Goal: Task Accomplishment & Management: Manage account settings

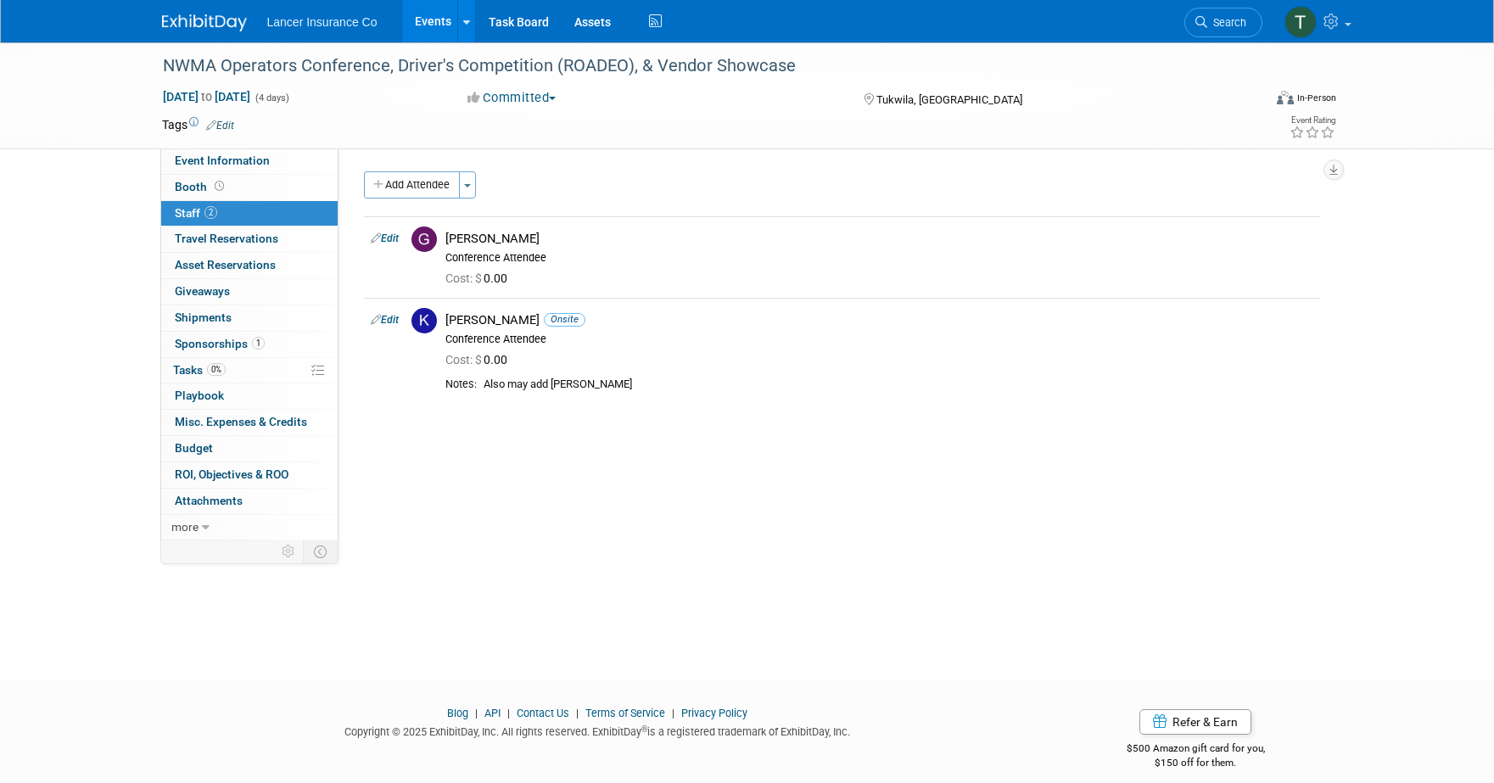
click at [430, 20] on link "Events" at bounding box center [433, 21] width 62 height 42
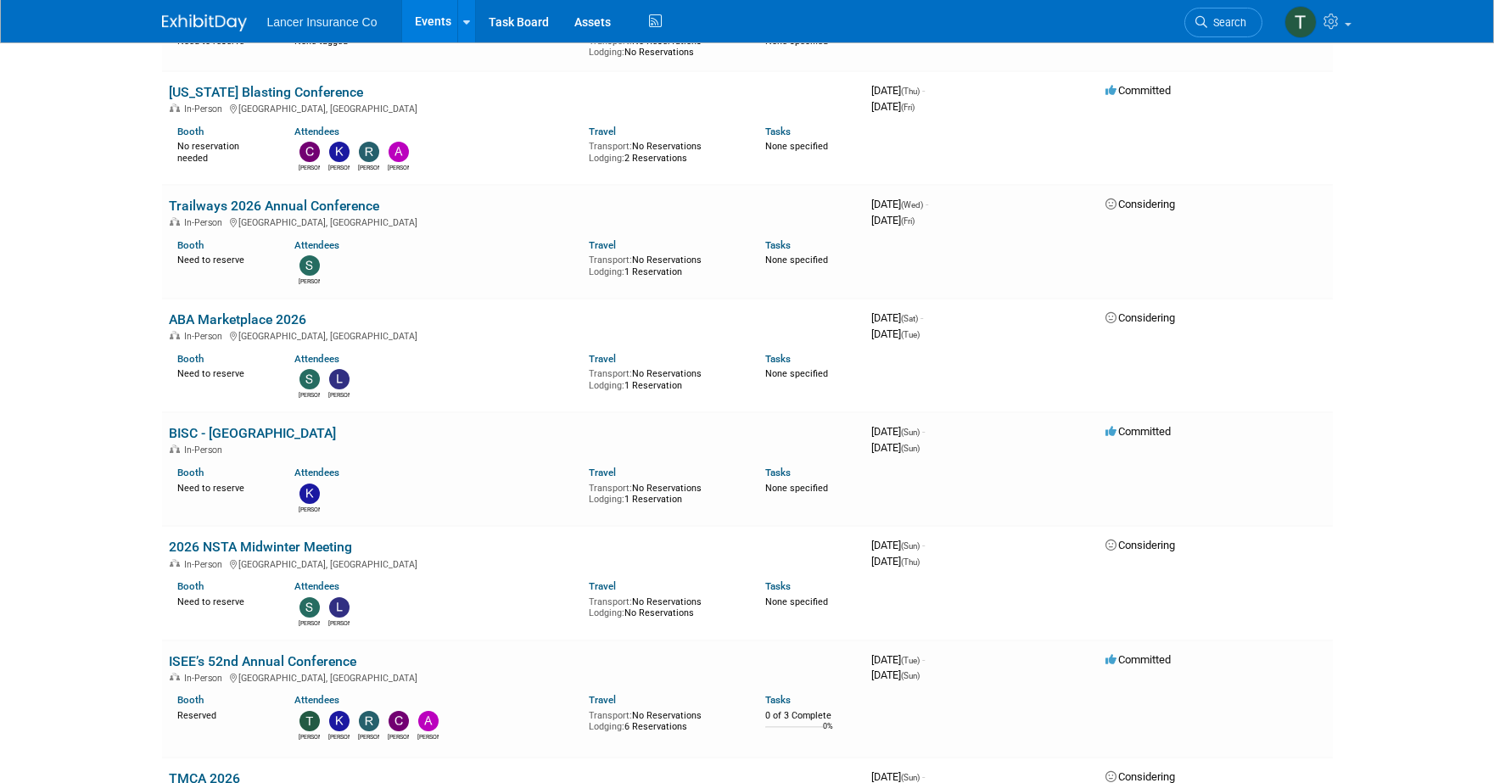
scroll to position [2566, 0]
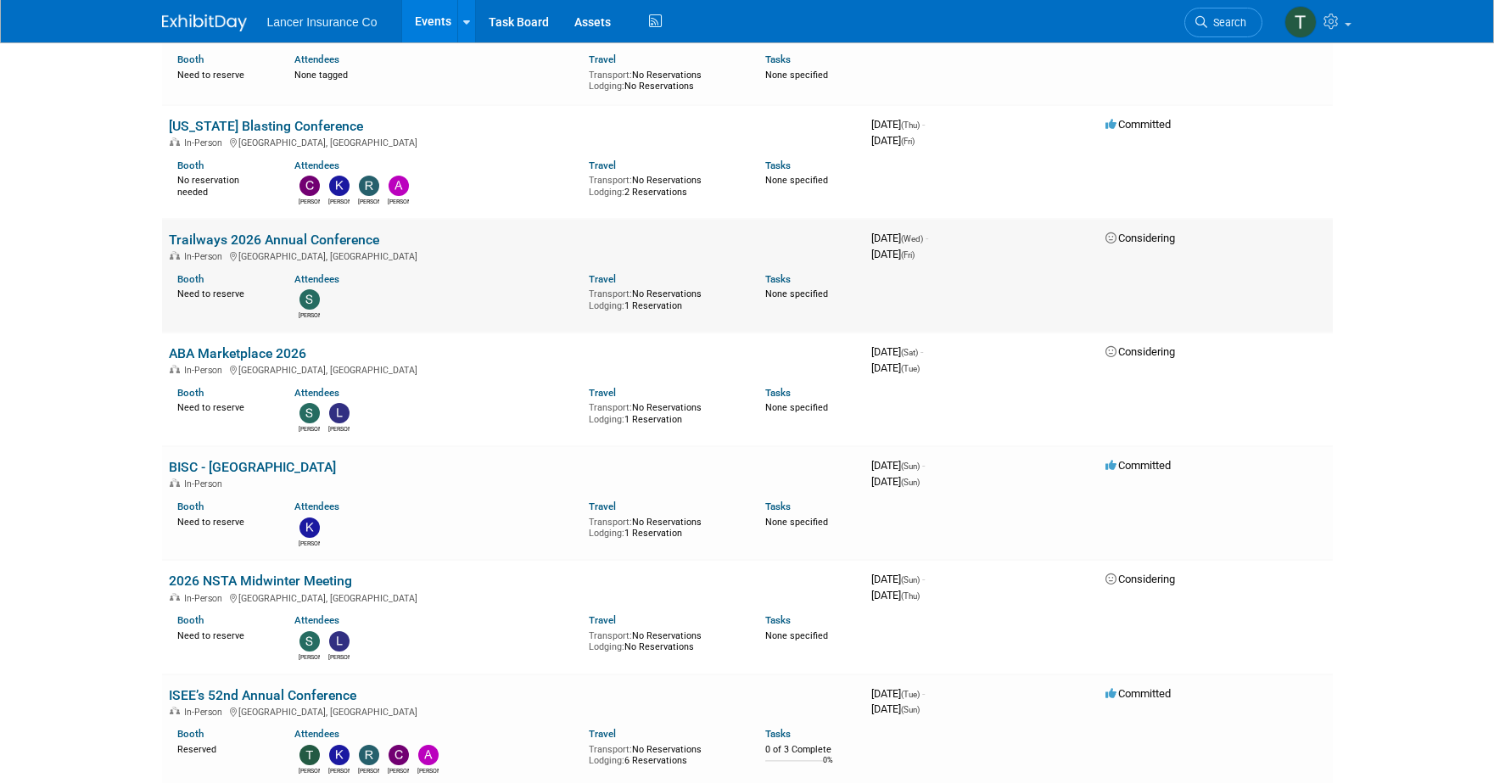
click at [234, 232] on link "Trailways 2026 Annual Conference" at bounding box center [274, 240] width 210 height 16
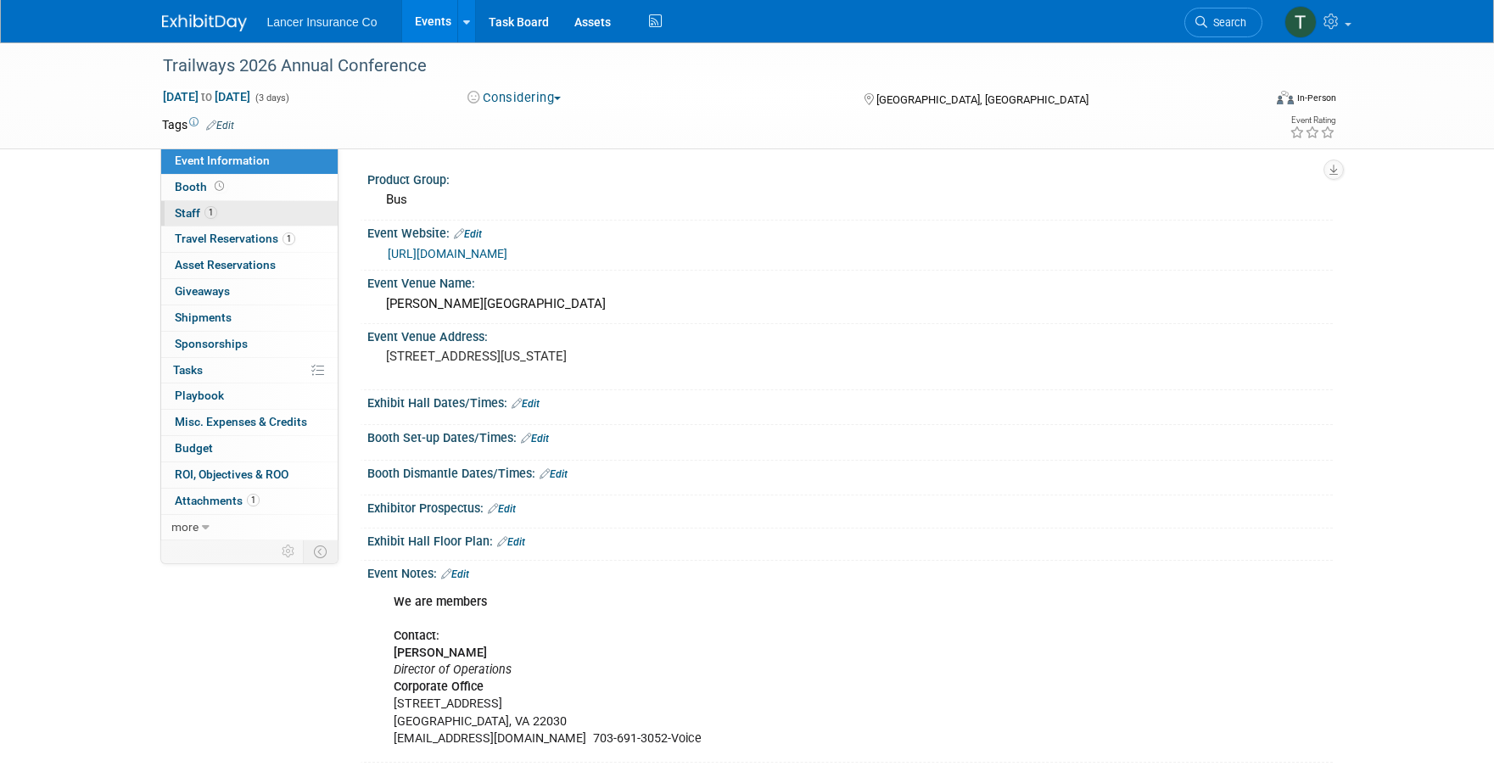
click at [181, 211] on span "Staff 1" at bounding box center [196, 213] width 42 height 14
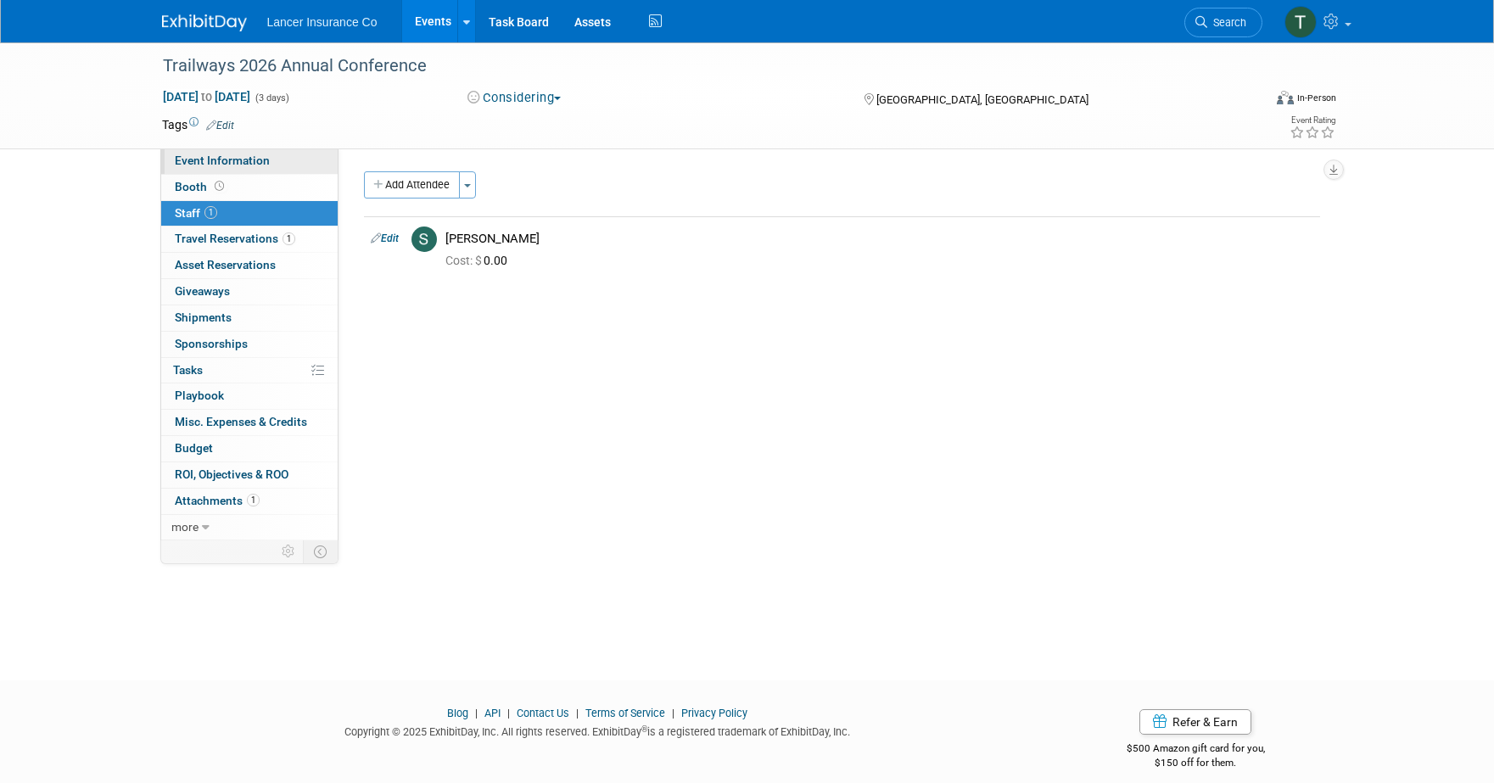
click at [188, 163] on span "Event Information" at bounding box center [222, 161] width 95 height 14
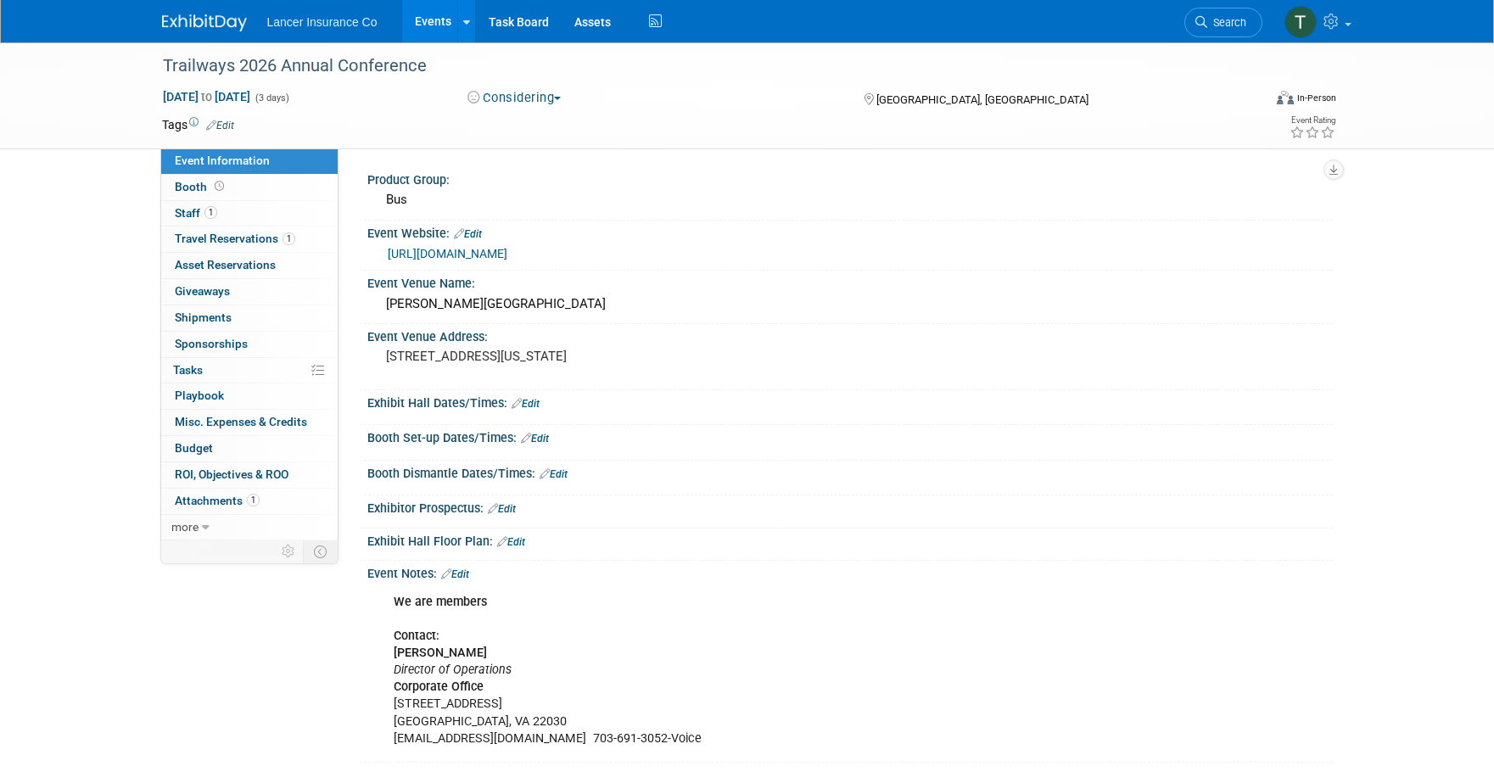
click at [433, 254] on link "https://trailwaysconference.com/" at bounding box center [448, 254] width 120 height 14
drag, startPoint x: 394, startPoint y: 739, endPoint x: 514, endPoint y: 738, distance: 120.5
click at [514, 738] on div "We are members Contact: Sabina Dhami Director of Operations Corporate Office 39…" at bounding box center [764, 670] width 765 height 171
copy div "sabina@trailways.com"
click at [460, 576] on link "Edit" at bounding box center [455, 575] width 28 height 12
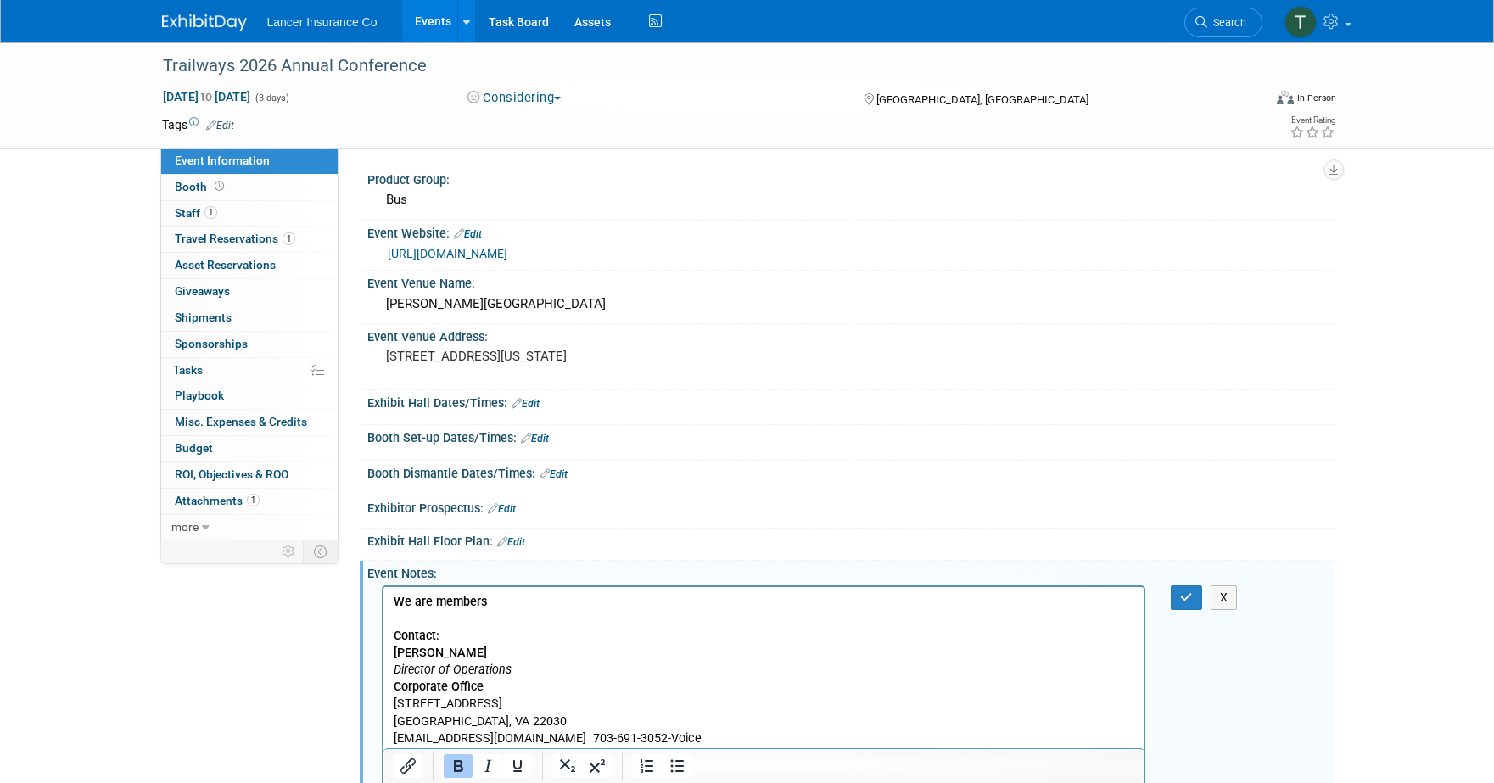
click at [485, 599] on p "We are members Contact: Sabina Dhami Director of Operations Corporate Office 39…" at bounding box center [764, 670] width 742 height 154
click at [513, 601] on b "We are members Pre\erred Partner dues" at bounding box center [504, 601] width 223 height 14
drag, startPoint x: 586, startPoint y: 605, endPoint x: 645, endPoint y: 603, distance: 58.6
click at [645, 603] on p "We are members Preferred Partner dues Contact: Sabina Dhami Director of Operati…" at bounding box center [764, 670] width 742 height 154
click at [1179, 592] on button "button" at bounding box center [1186, 597] width 31 height 25
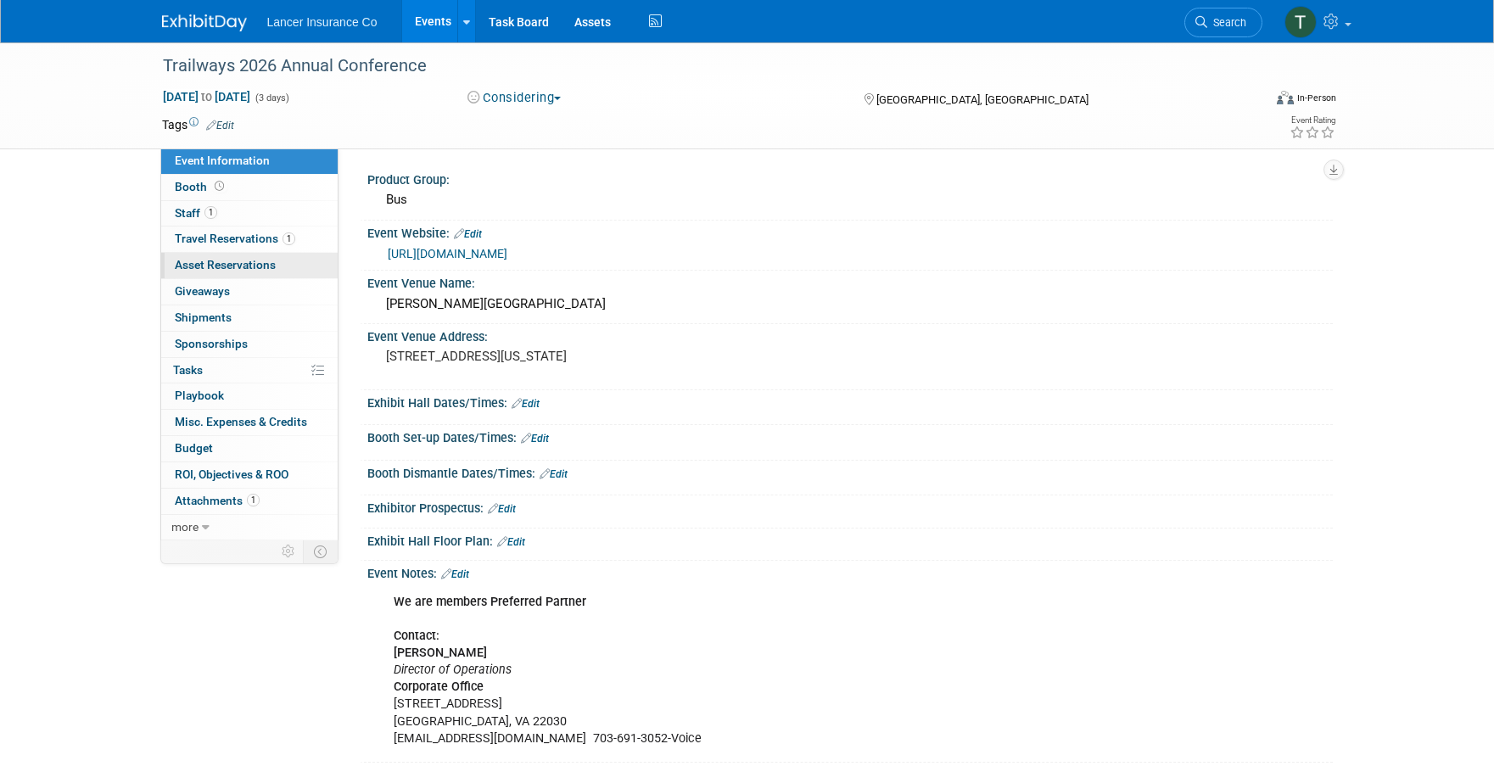
click at [212, 255] on link "0 Asset Reservations 0" at bounding box center [249, 265] width 176 height 25
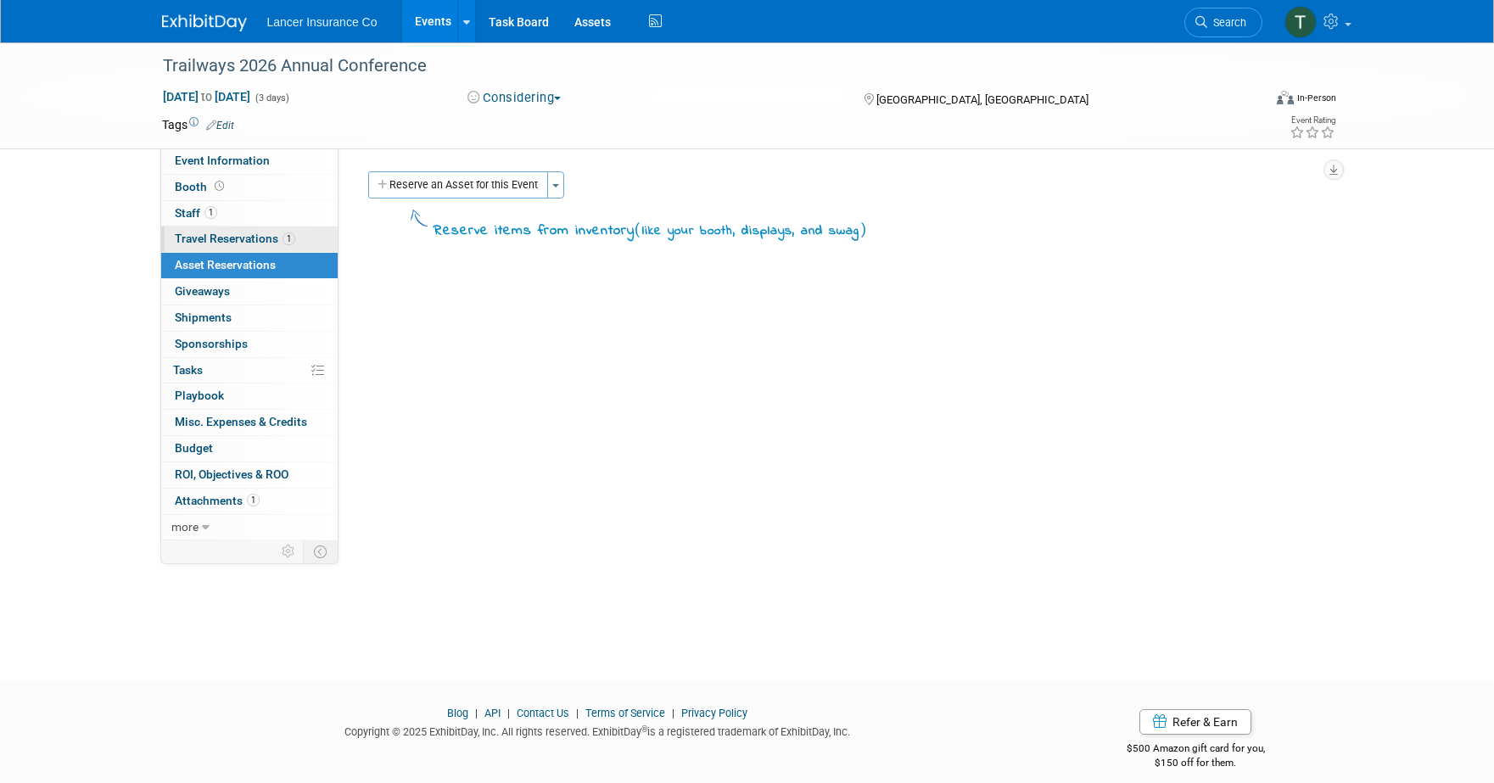
click at [211, 245] on link "1 Travel Reservations 1" at bounding box center [249, 239] width 176 height 25
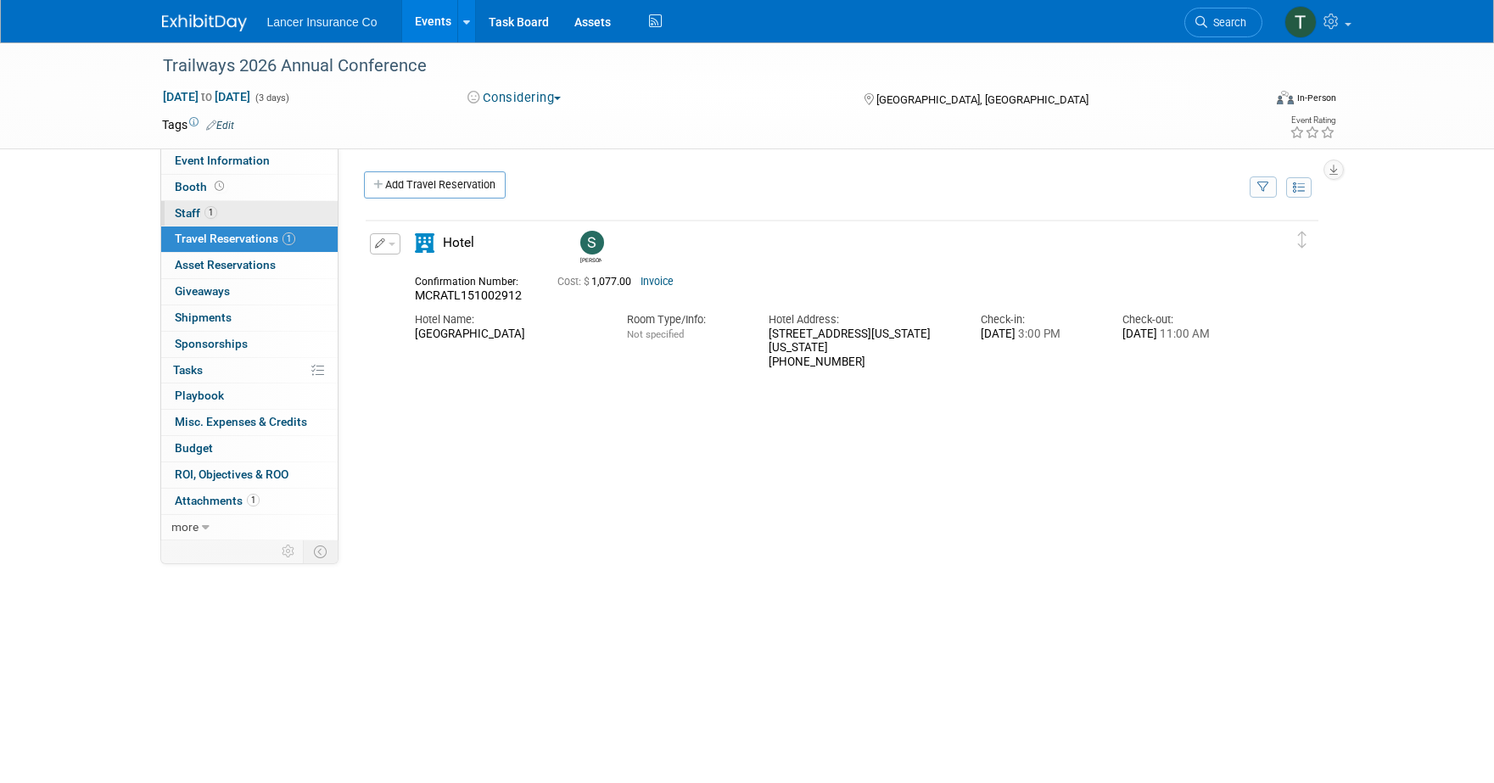
click at [201, 211] on span "Staff 1" at bounding box center [196, 213] width 42 height 14
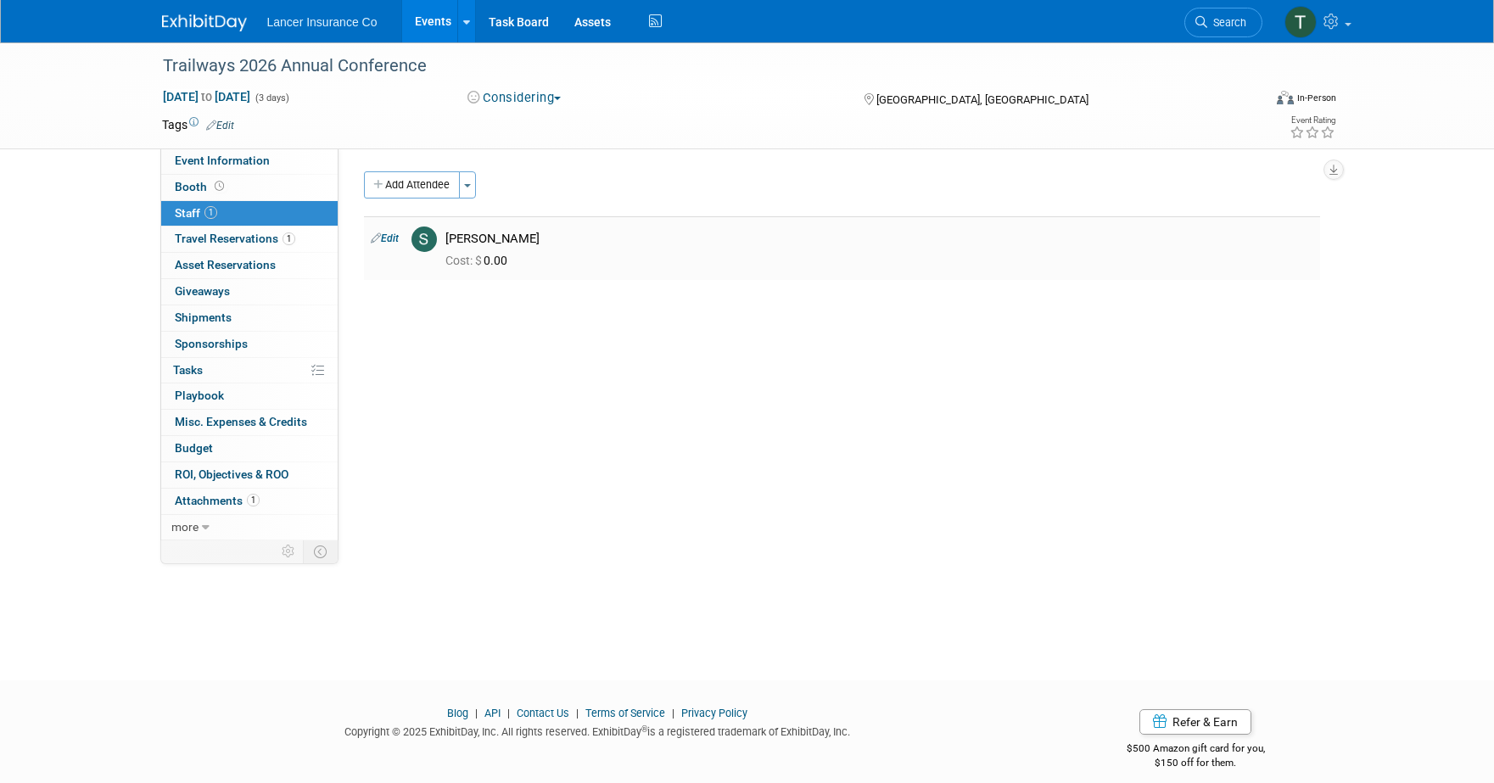
click at [392, 236] on link "Edit" at bounding box center [385, 238] width 28 height 12
select select "3dfd41bf-a09a-45fb-9254-cf35de489ccf"
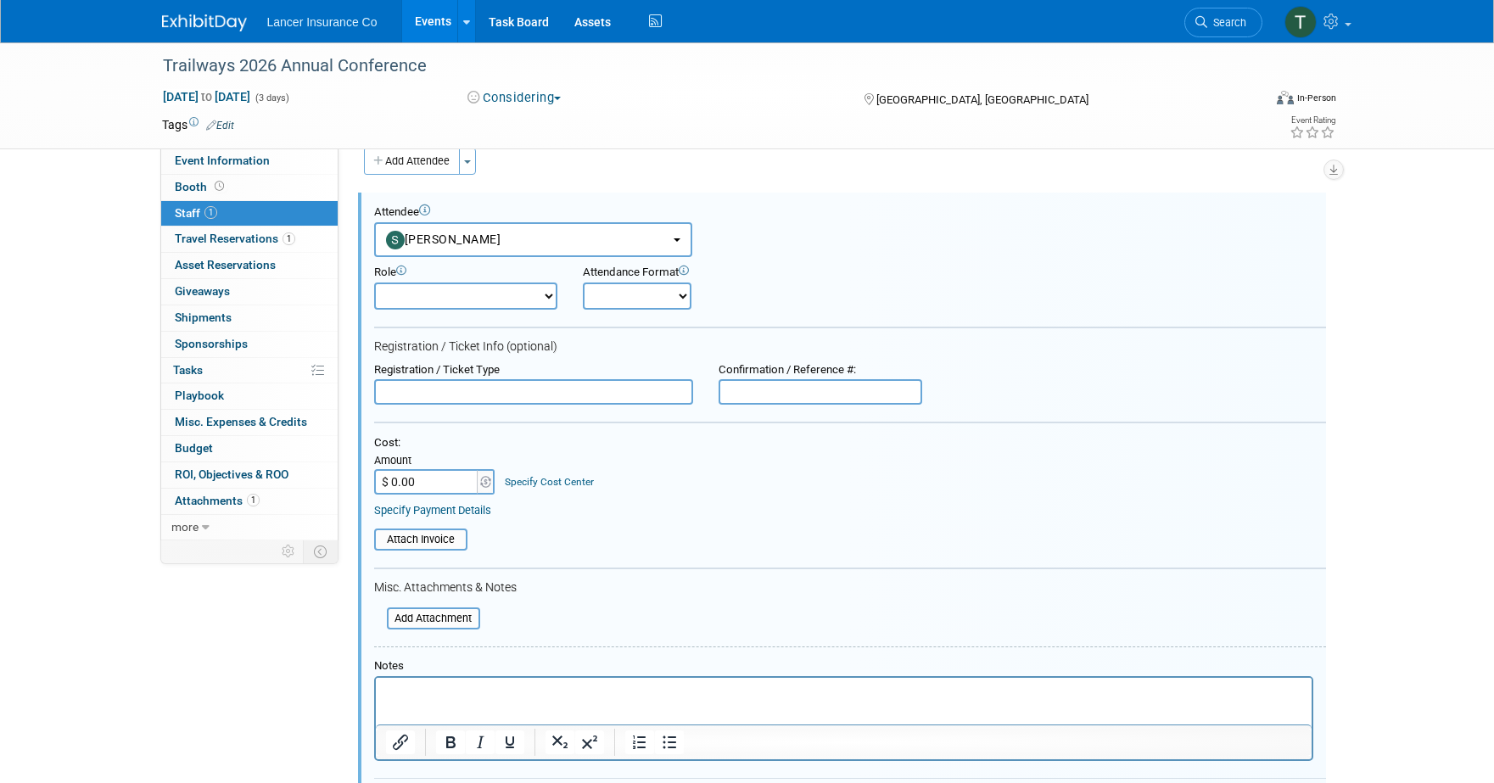
click at [419, 685] on p "Rich Text Area. Press ALT-0 for help." at bounding box center [843, 693] width 916 height 17
click at [545, 302] on select "Claims Representative Conference Attendee Demonstrator Host Loss Control Repres…" at bounding box center [465, 296] width 183 height 27
select select "100"
click at [374, 283] on select "Claims Representative Conference Attendee Demonstrator Host Loss Control Repres…" at bounding box center [465, 296] width 183 height 27
paste input "Preferred Partner Renewal+Registration (With Table)"
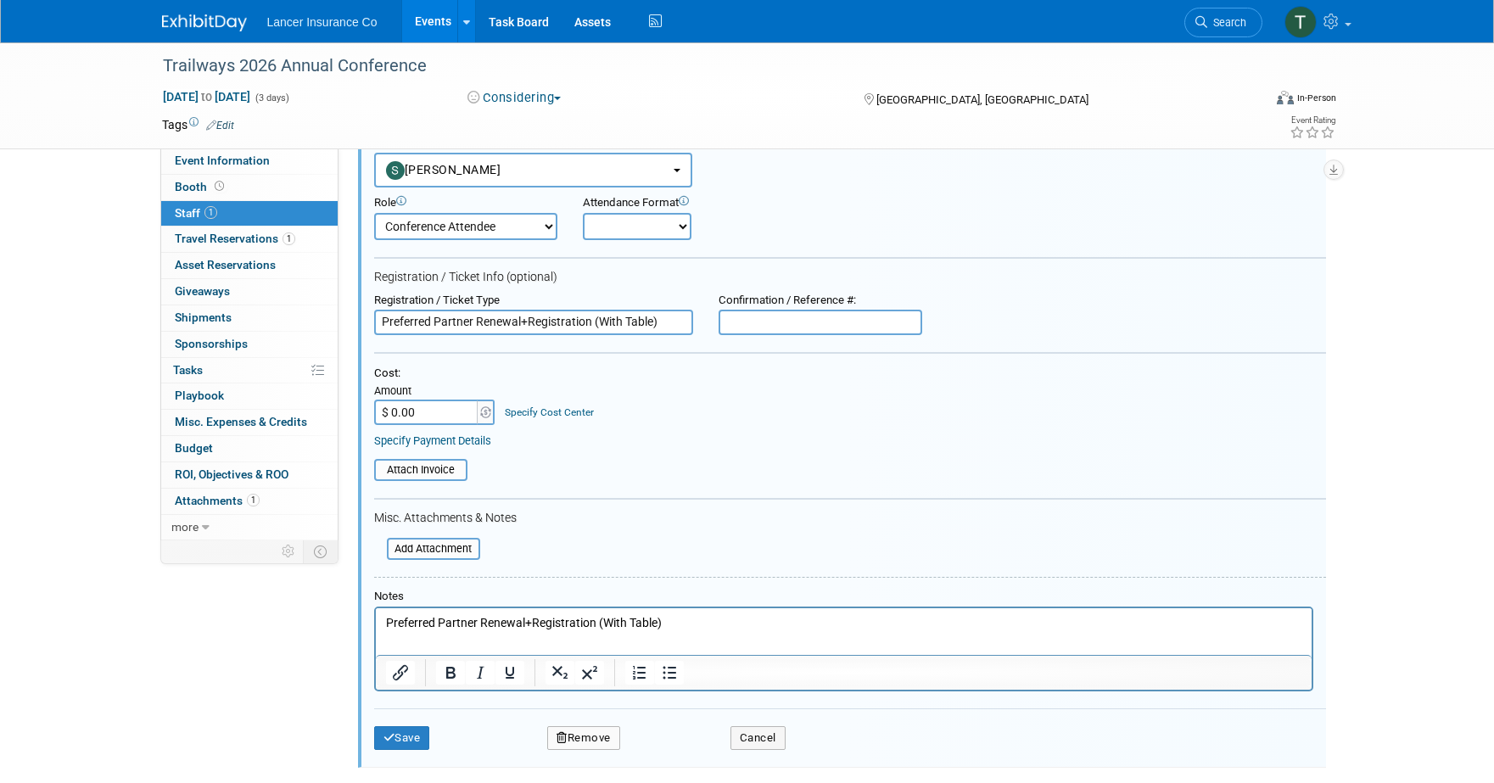
scroll to position [94, 0]
type input "Preferred Partner Renewal+Registration (With Table)"
drag, startPoint x: 795, startPoint y: 1339, endPoint x: 479, endPoint y: 612, distance: 793.1
click at [687, 619] on p "Preferred Partner Renewal+Registration (With Table)" at bounding box center [843, 622] width 916 height 17
click at [414, 731] on button "Save" at bounding box center [402, 737] width 56 height 24
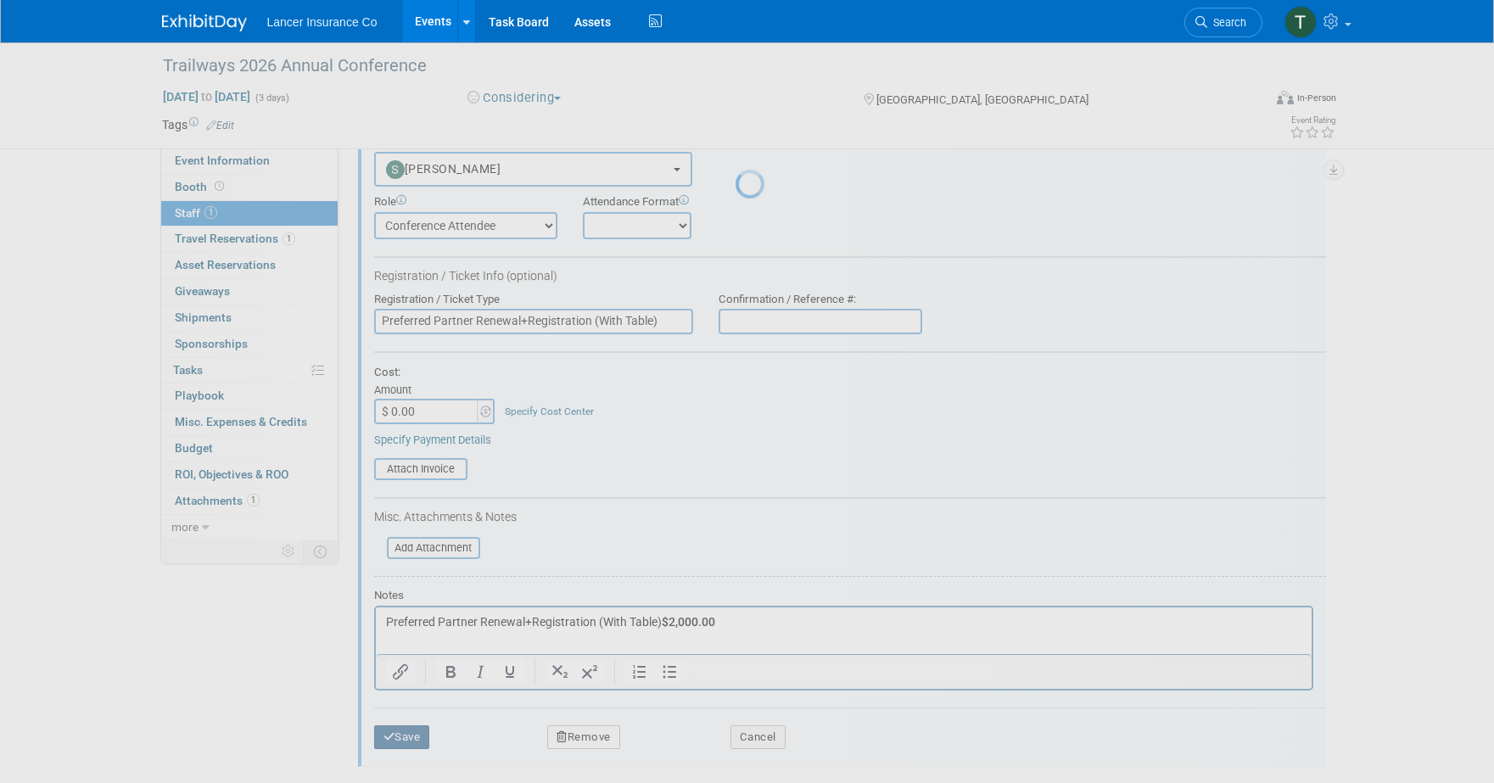
scroll to position [16, 0]
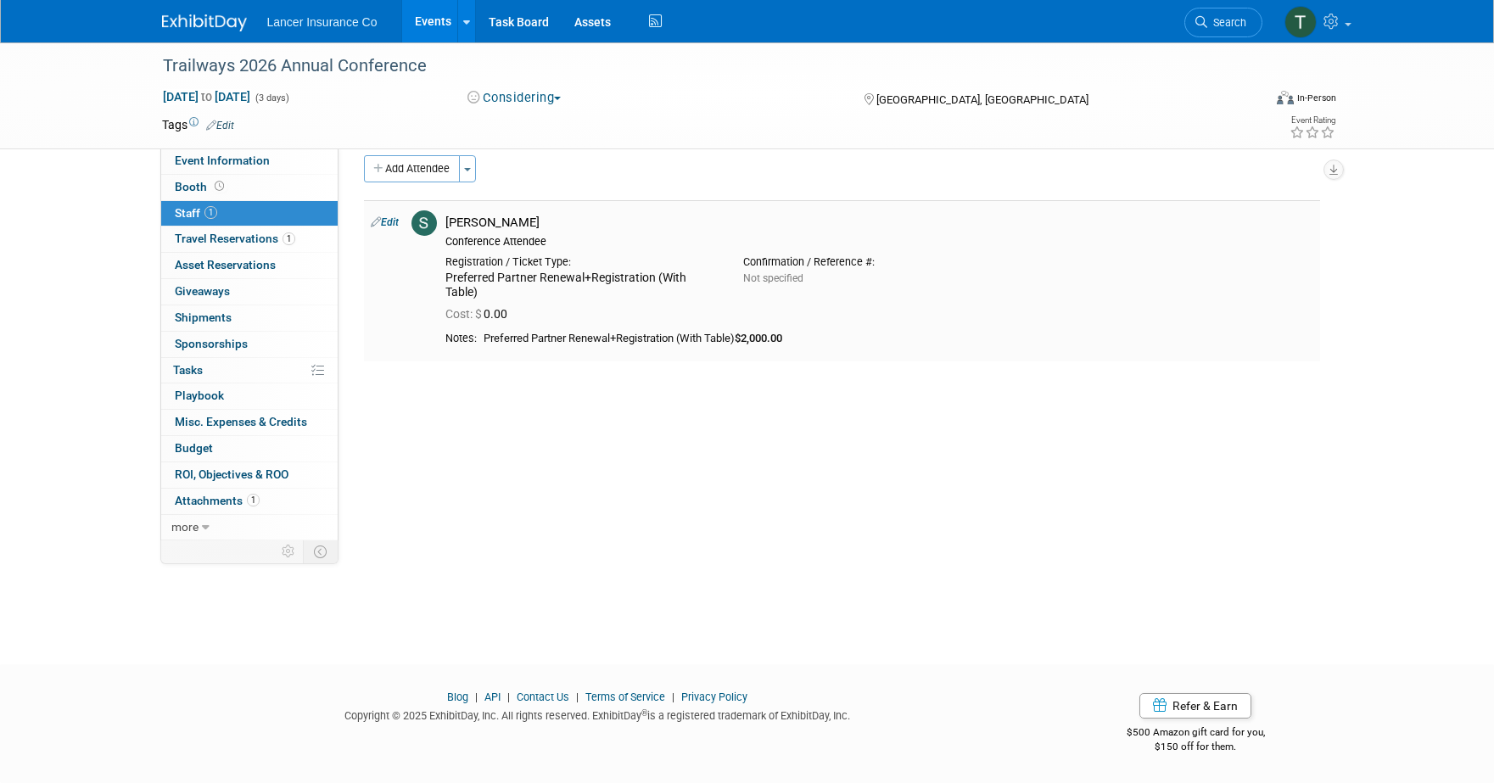
click at [395, 224] on link "Edit" at bounding box center [385, 222] width 28 height 12
select select "3dfd41bf-a09a-45fb-9254-cf35de489ccf"
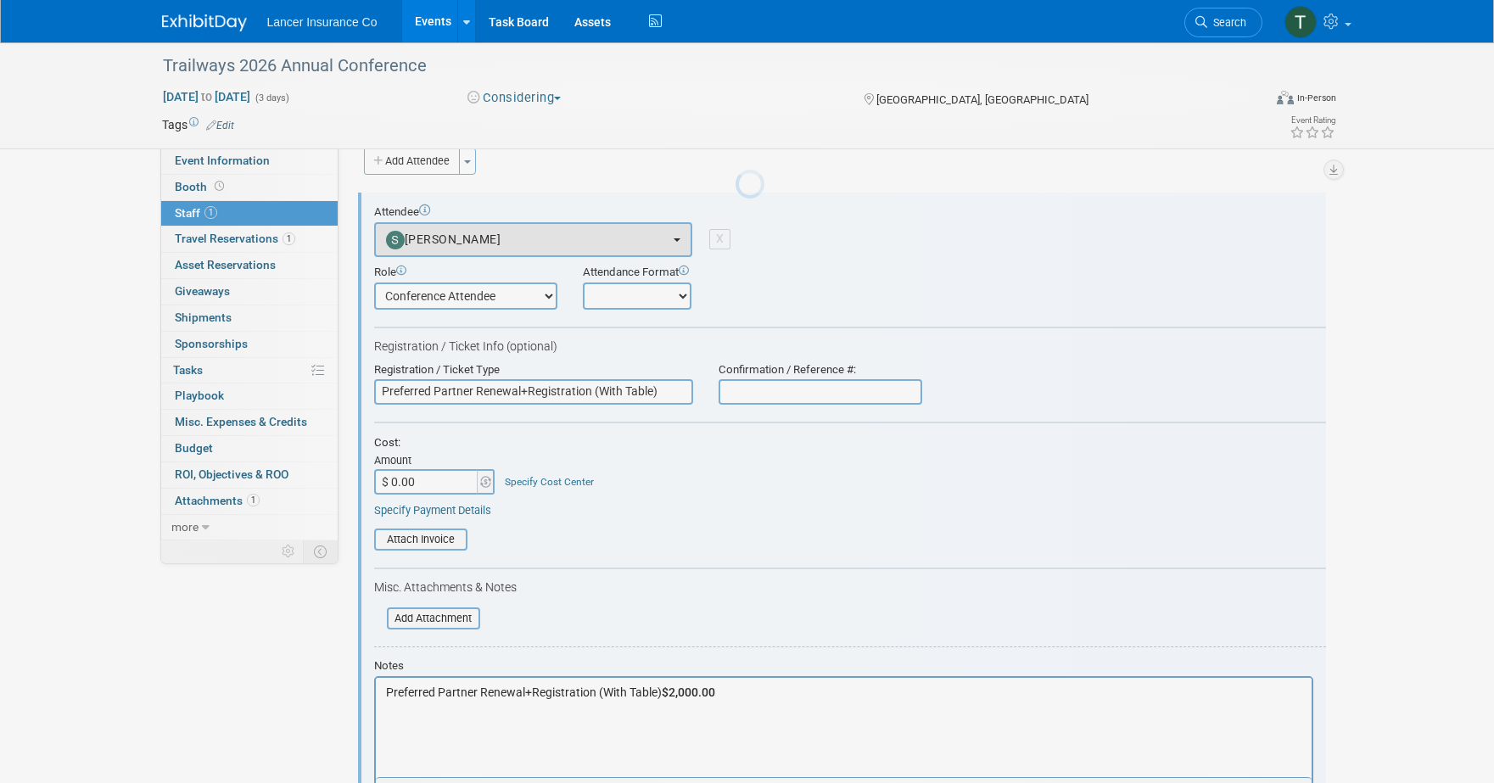
scroll to position [0, 0]
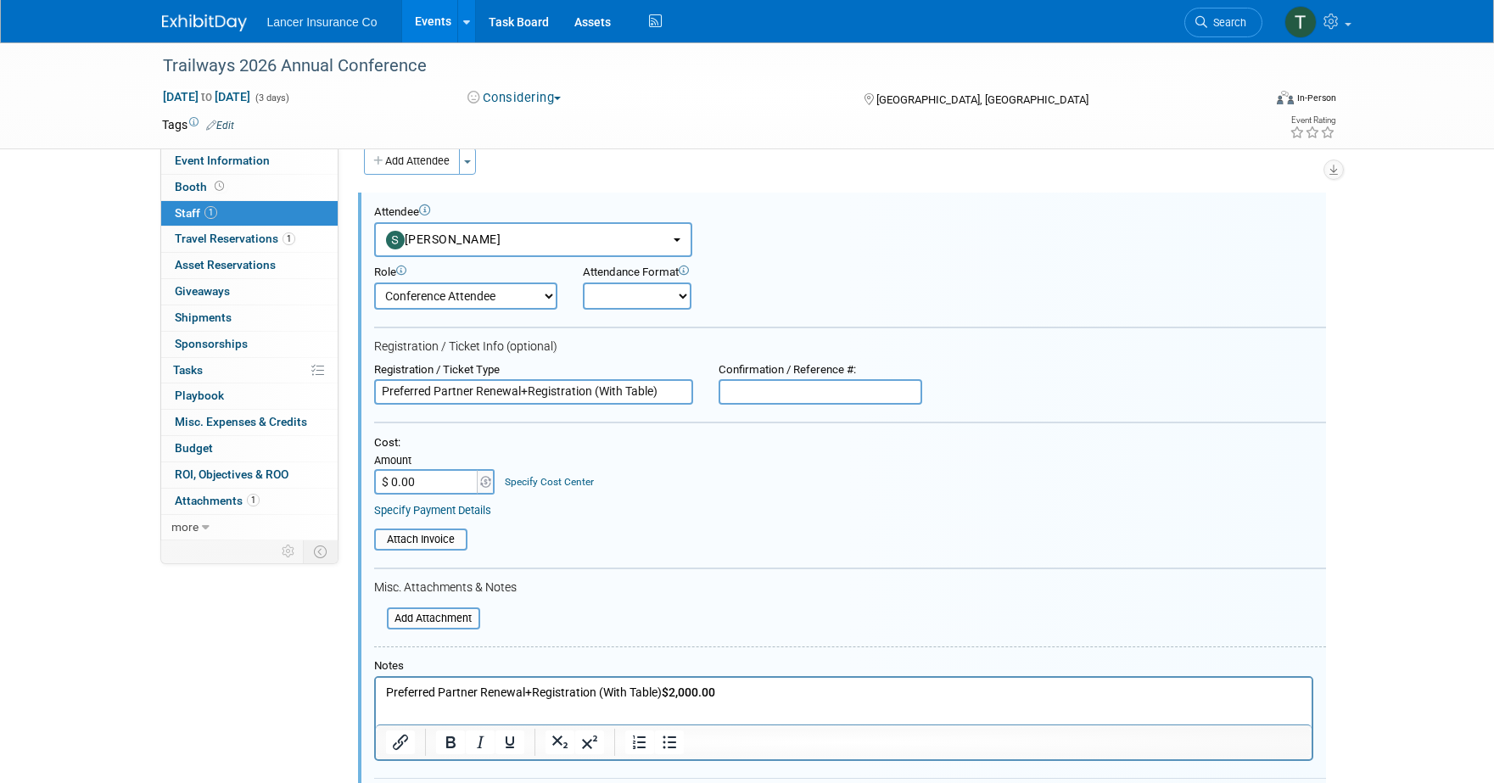
drag, startPoint x: 431, startPoint y: 486, endPoint x: 392, endPoint y: 462, distance: 45.7
click at [396, 481] on input "$ 0.00" at bounding box center [427, 481] width 106 height 25
drag, startPoint x: 418, startPoint y: 485, endPoint x: 371, endPoint y: 481, distance: 47.6
click at [371, 481] on div "Attendee <img src="https://www.exhibitday.com/Images/Unassigned-User-Icon.png" …" at bounding box center [842, 515] width 968 height 645
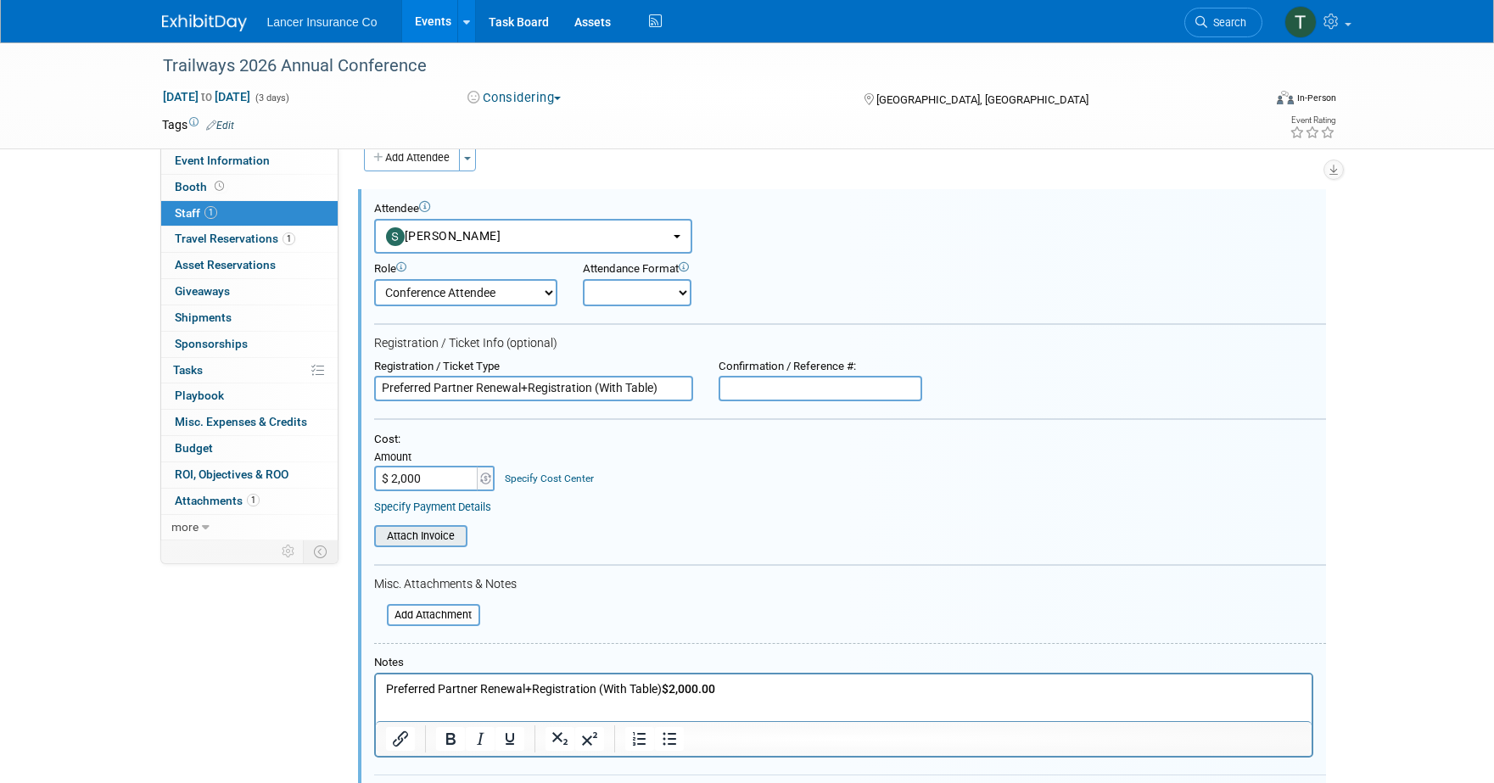
type input "$ 2,000.00"
click at [405, 538] on input "file" at bounding box center [365, 536] width 202 height 19
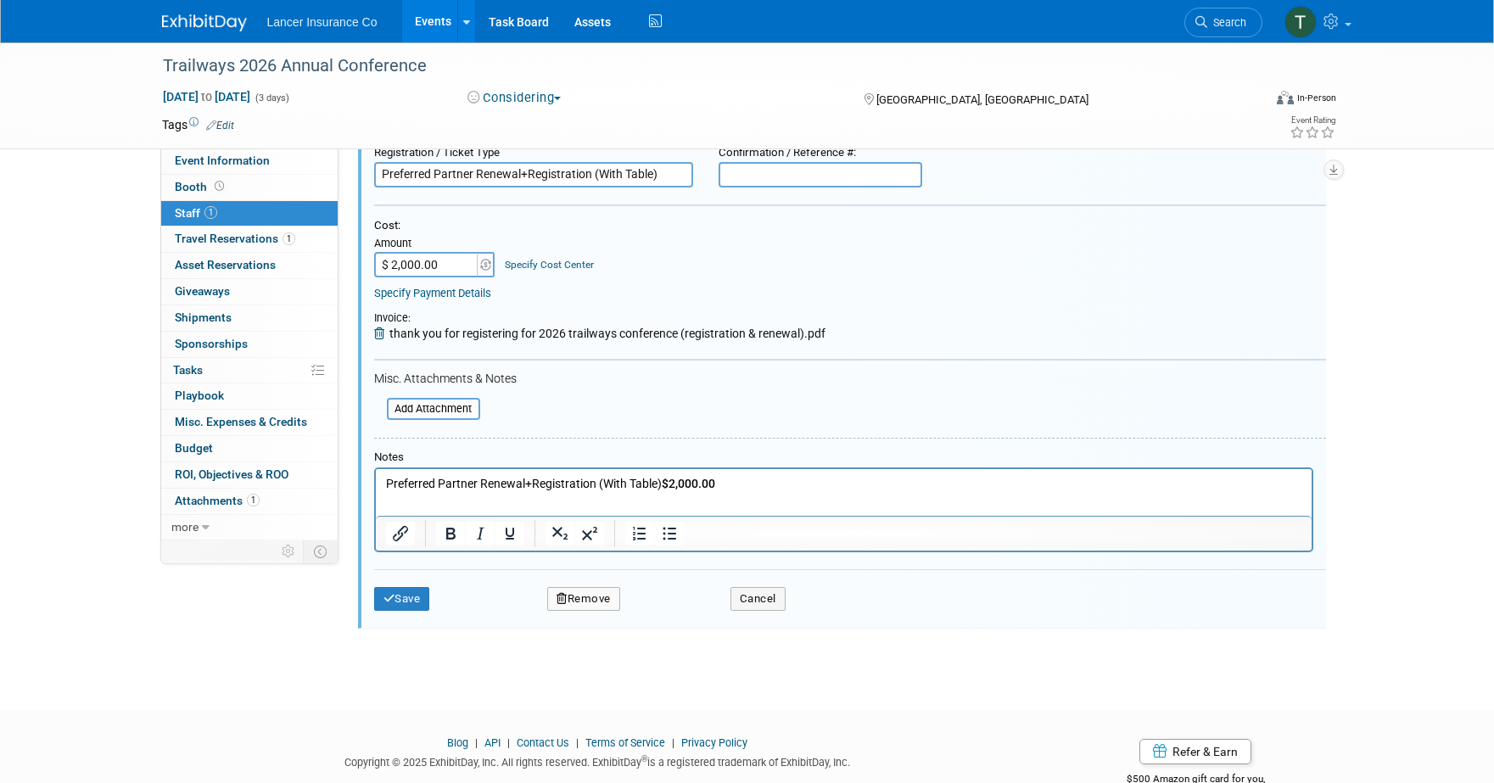
scroll to position [245, 0]
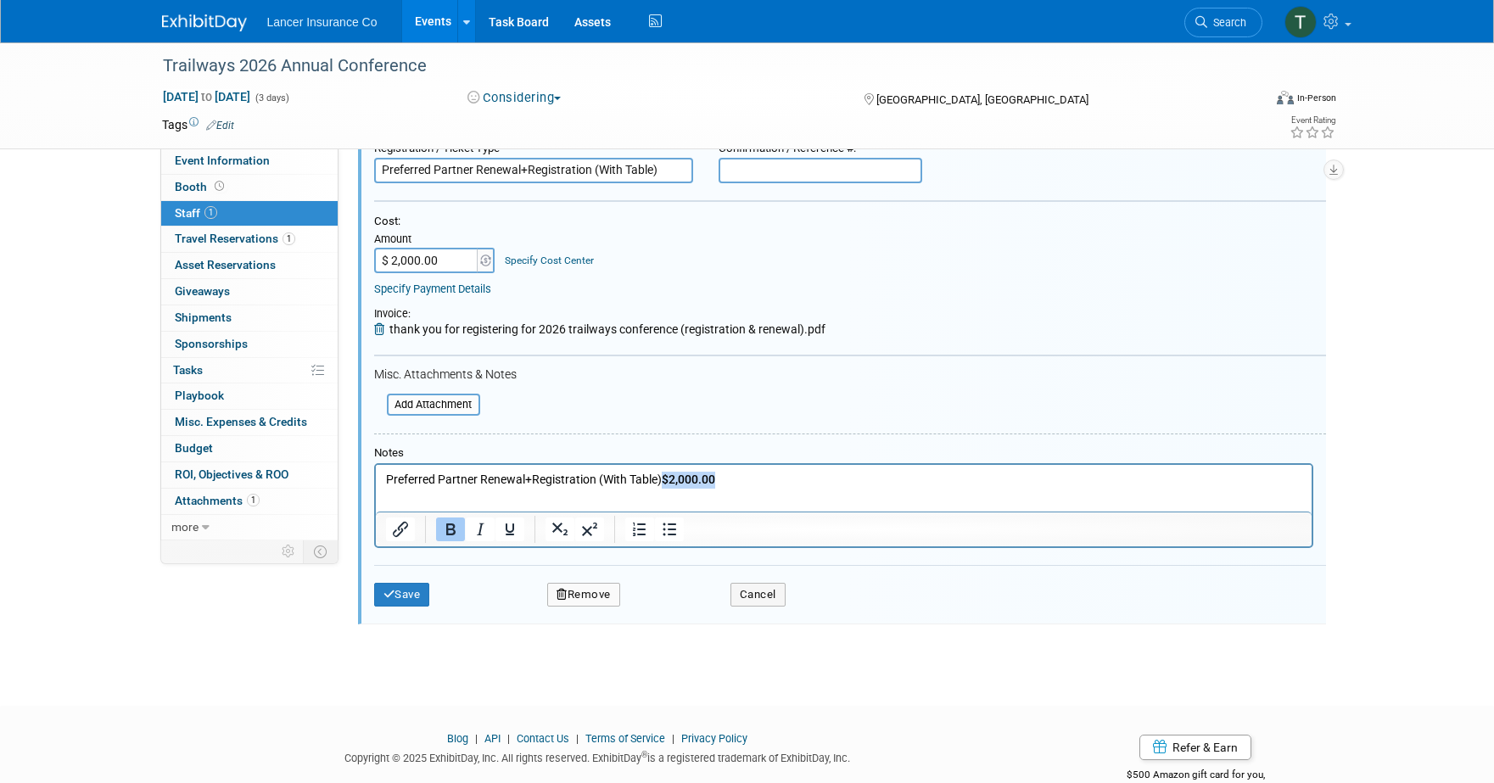
drag, startPoint x: 664, startPoint y: 475, endPoint x: 722, endPoint y: 474, distance: 57.7
click at [722, 474] on p "Preferred Partner Renewal+Registration (With Table) $2,000.00" at bounding box center [843, 479] width 916 height 17
click at [409, 597] on button "Save" at bounding box center [402, 595] width 56 height 24
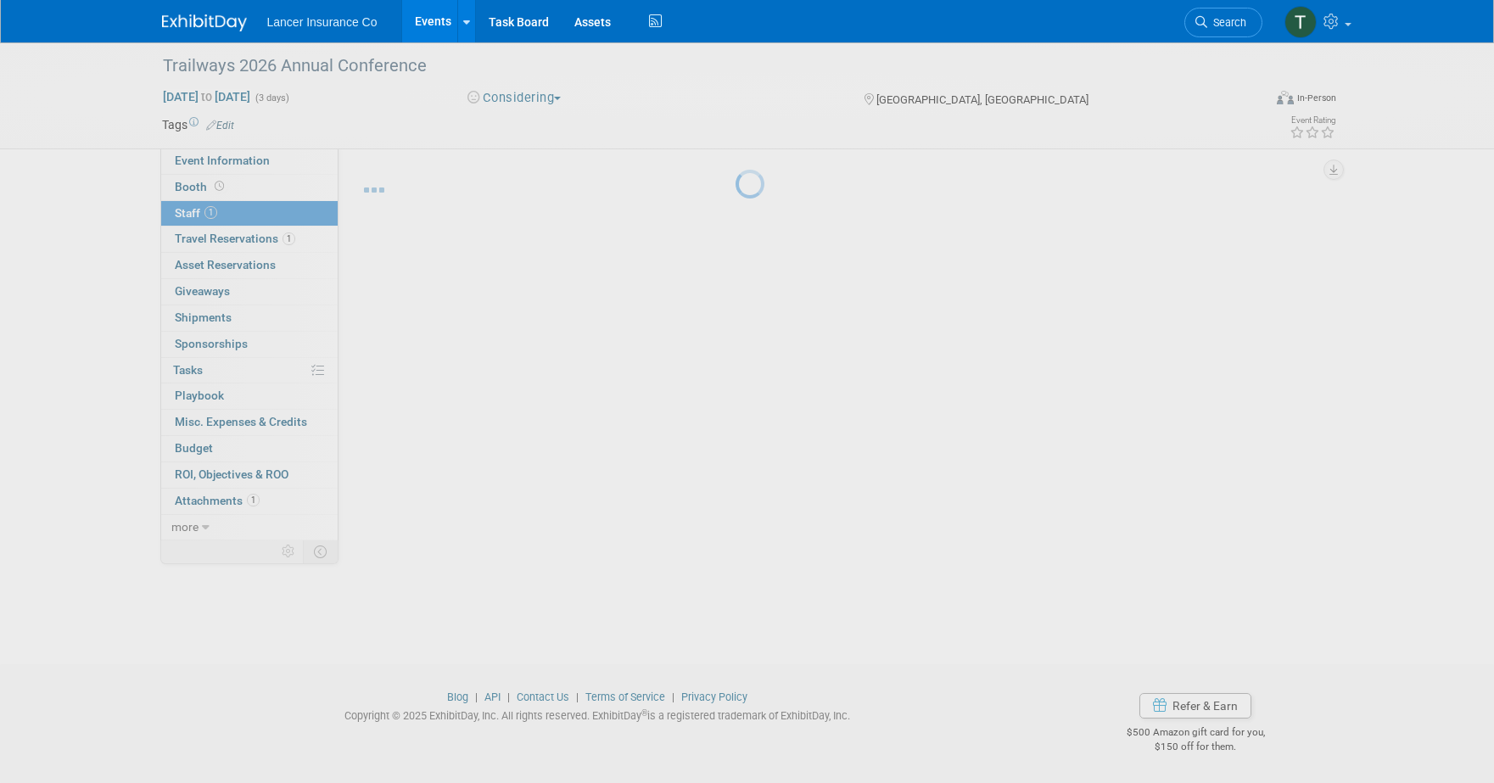
scroll to position [16, 0]
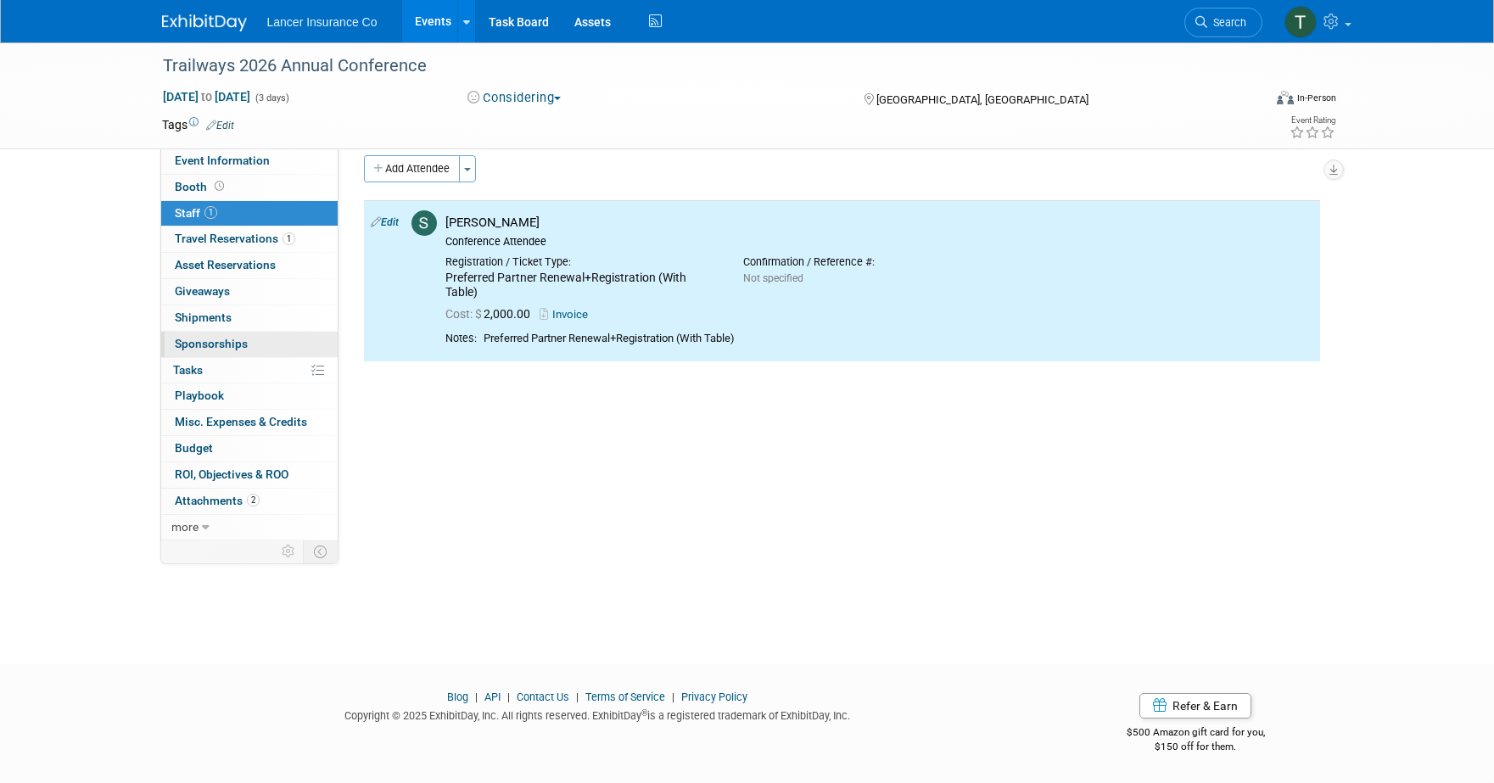
click at [229, 349] on span "Sponsorships 0" at bounding box center [211, 344] width 73 height 14
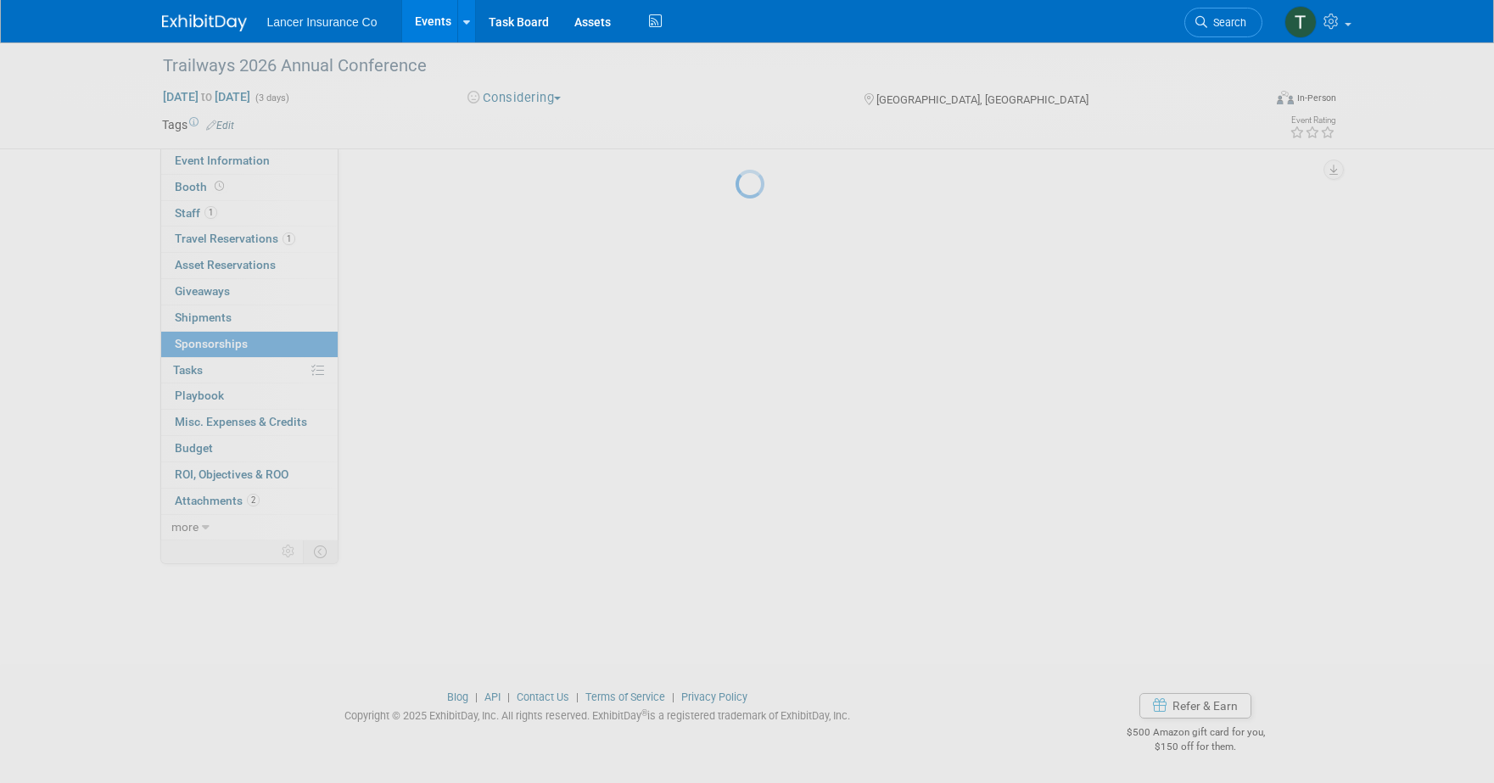
scroll to position [0, 0]
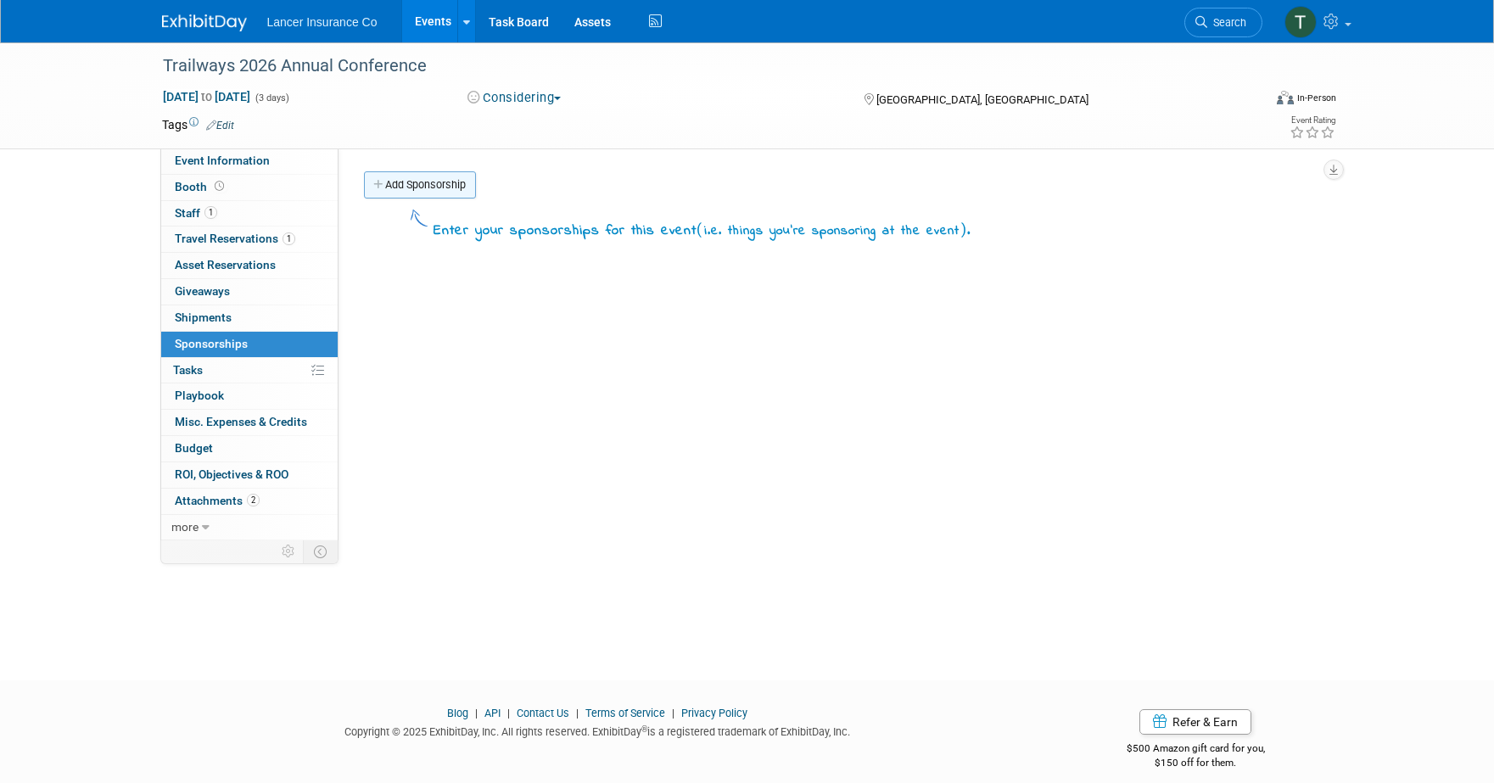
click at [401, 188] on link "Add Sponsorship" at bounding box center [420, 184] width 112 height 27
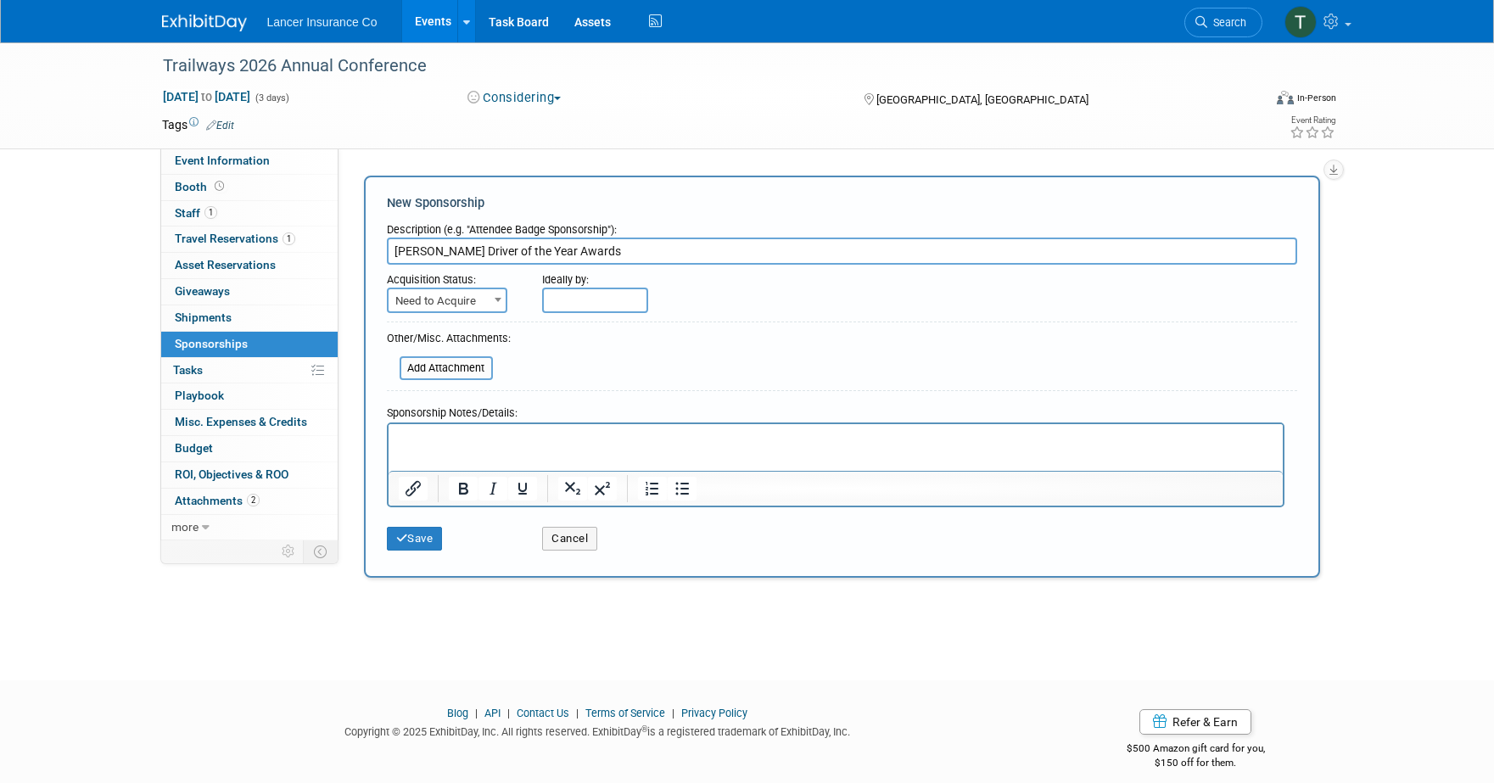
type input "Bob Crescenzo Driver of the Year Awards"
click at [469, 302] on span "Need to Acquire" at bounding box center [447, 301] width 117 height 24
select select "2"
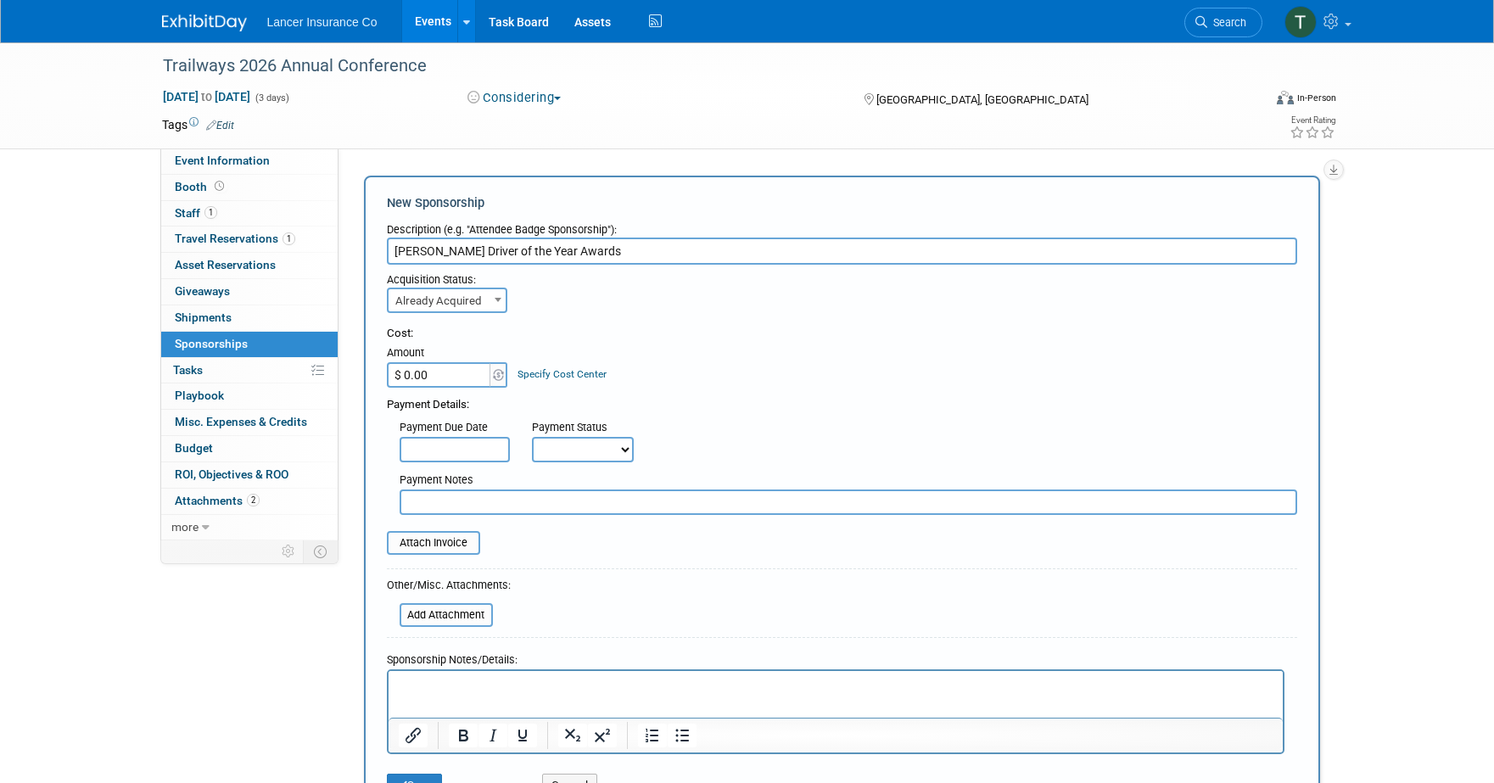
click at [433, 380] on input "$ 0.00" at bounding box center [440, 374] width 106 height 25
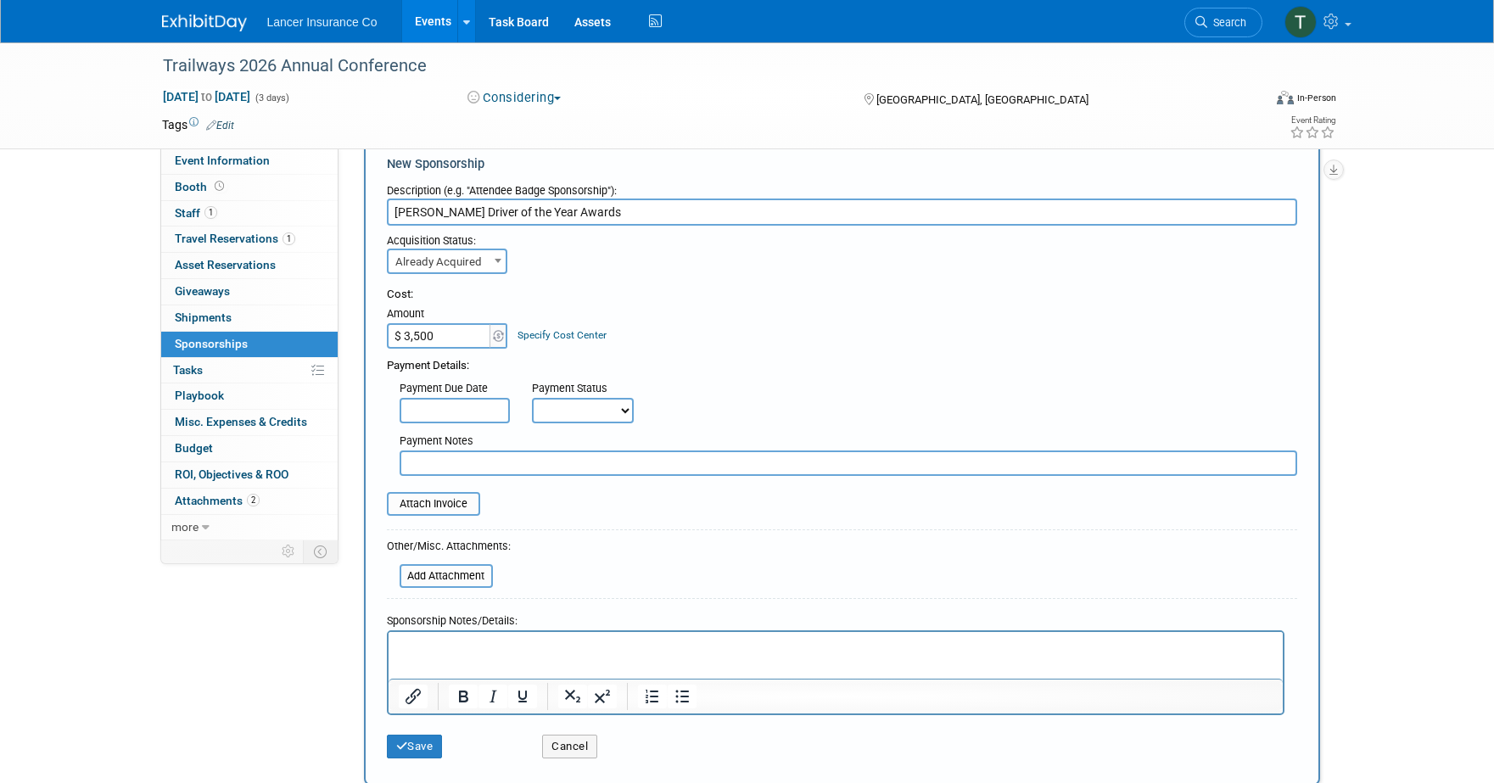
scroll to position [67, 0]
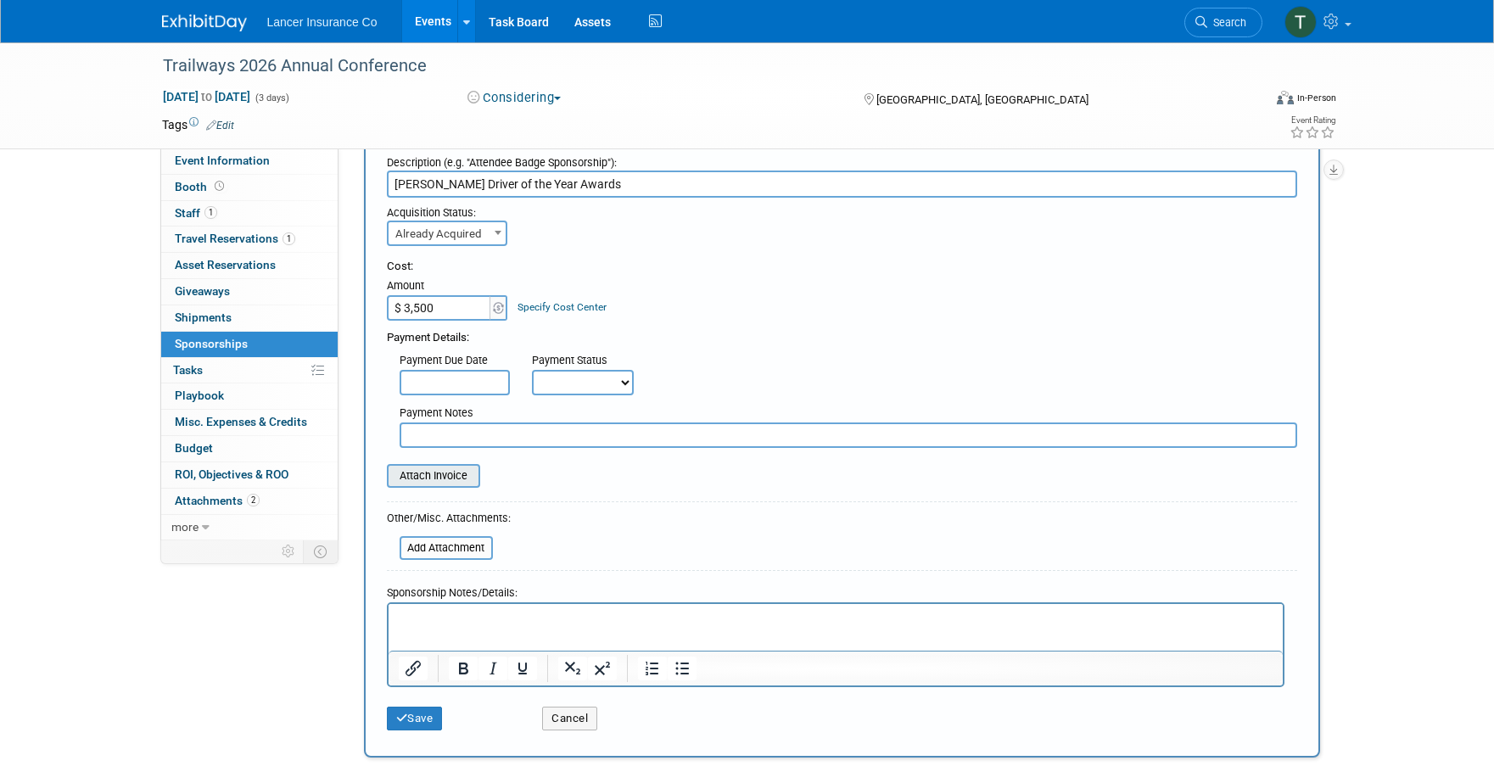
type input "$ 3,500.00"
click at [443, 472] on input "file" at bounding box center [378, 476] width 202 height 20
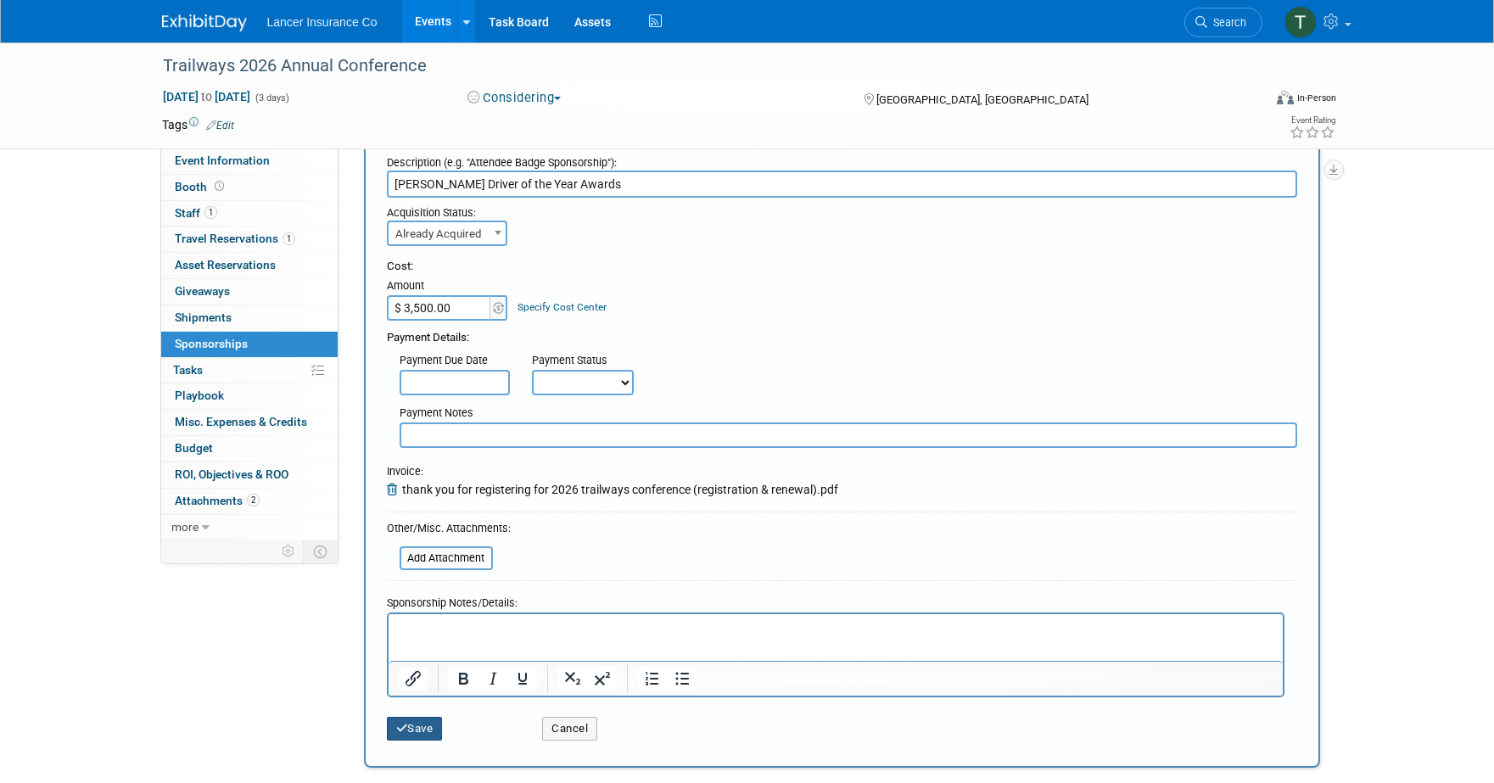
click at [412, 734] on button "Save" at bounding box center [415, 729] width 56 height 24
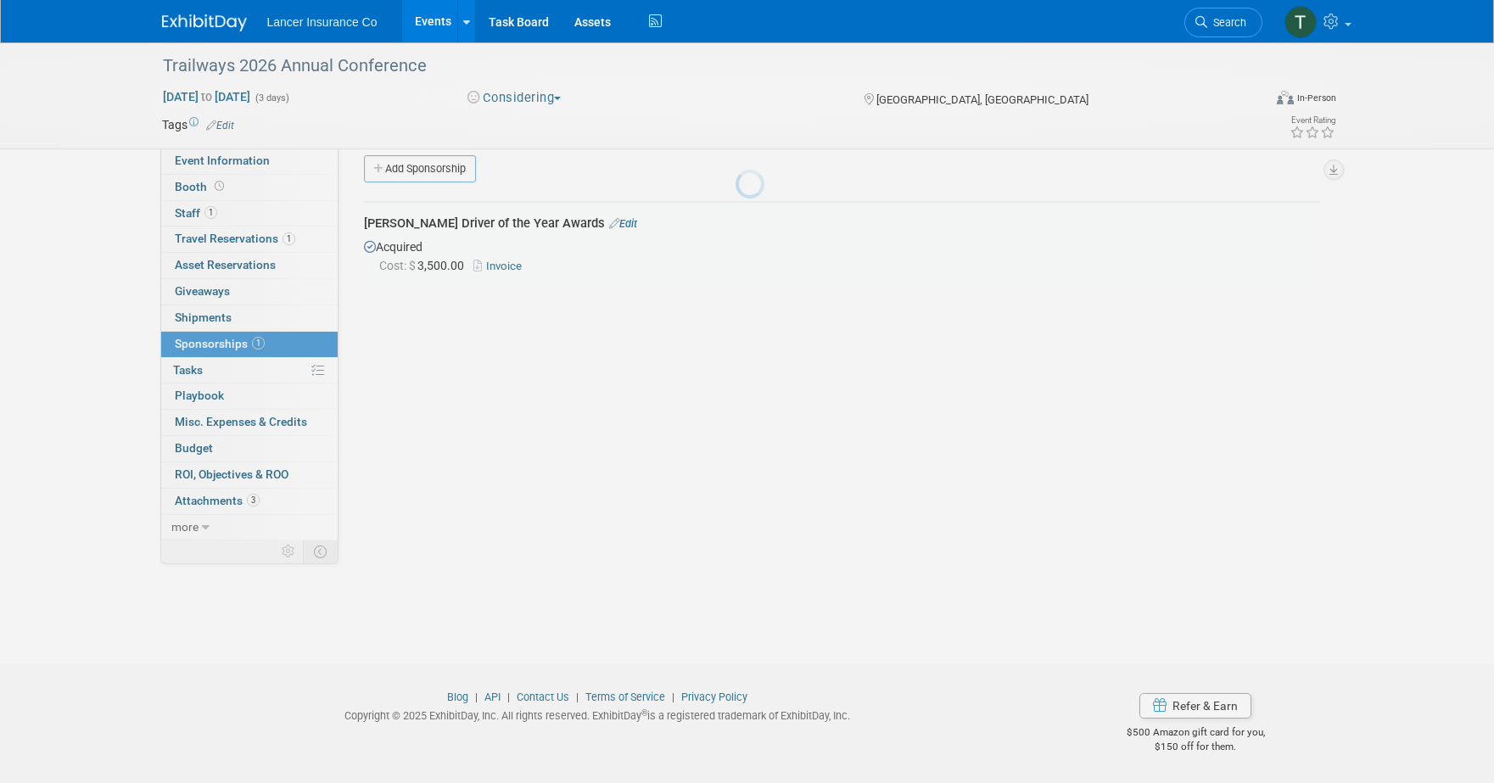
scroll to position [16, 0]
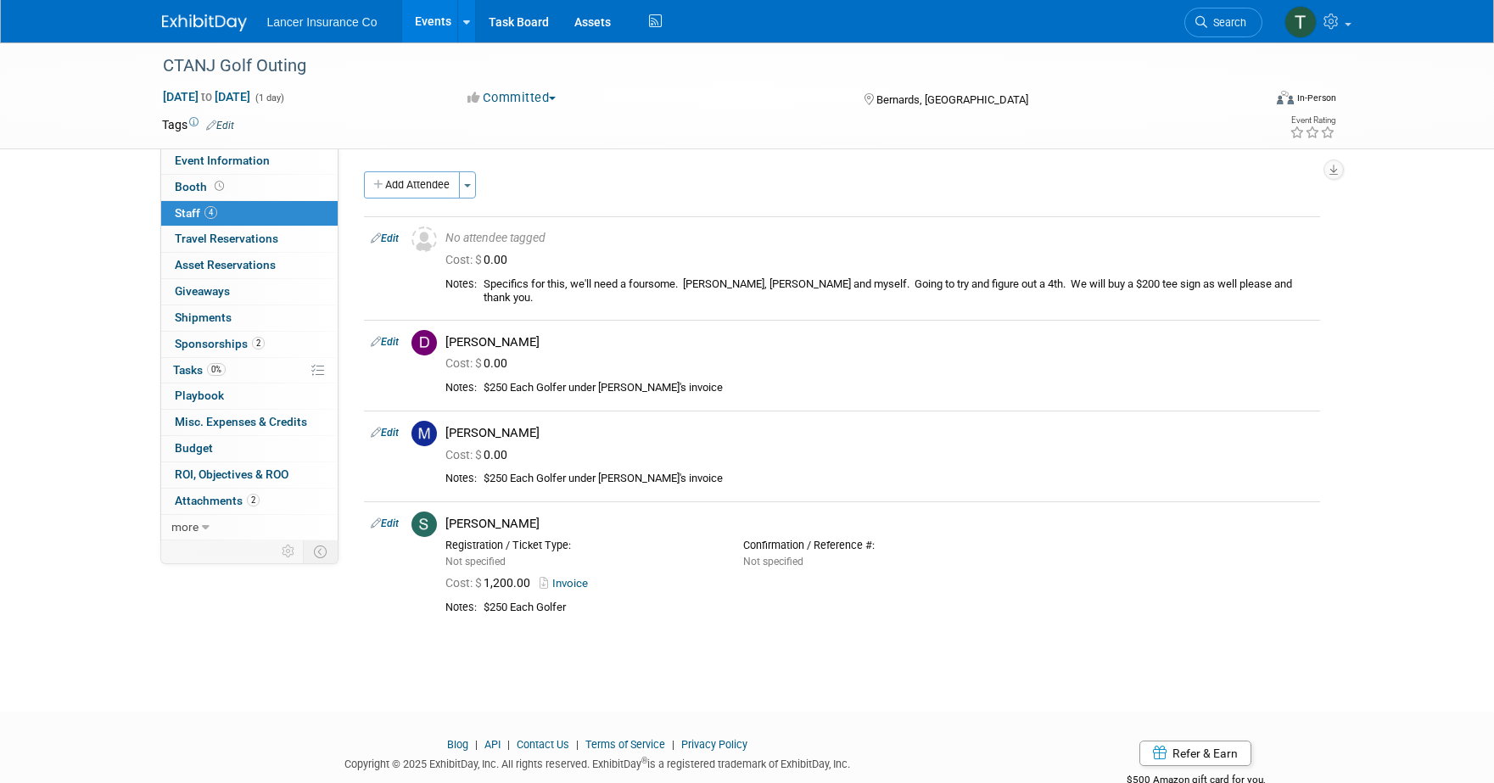
click at [424, 20] on link "Events" at bounding box center [433, 21] width 62 height 42
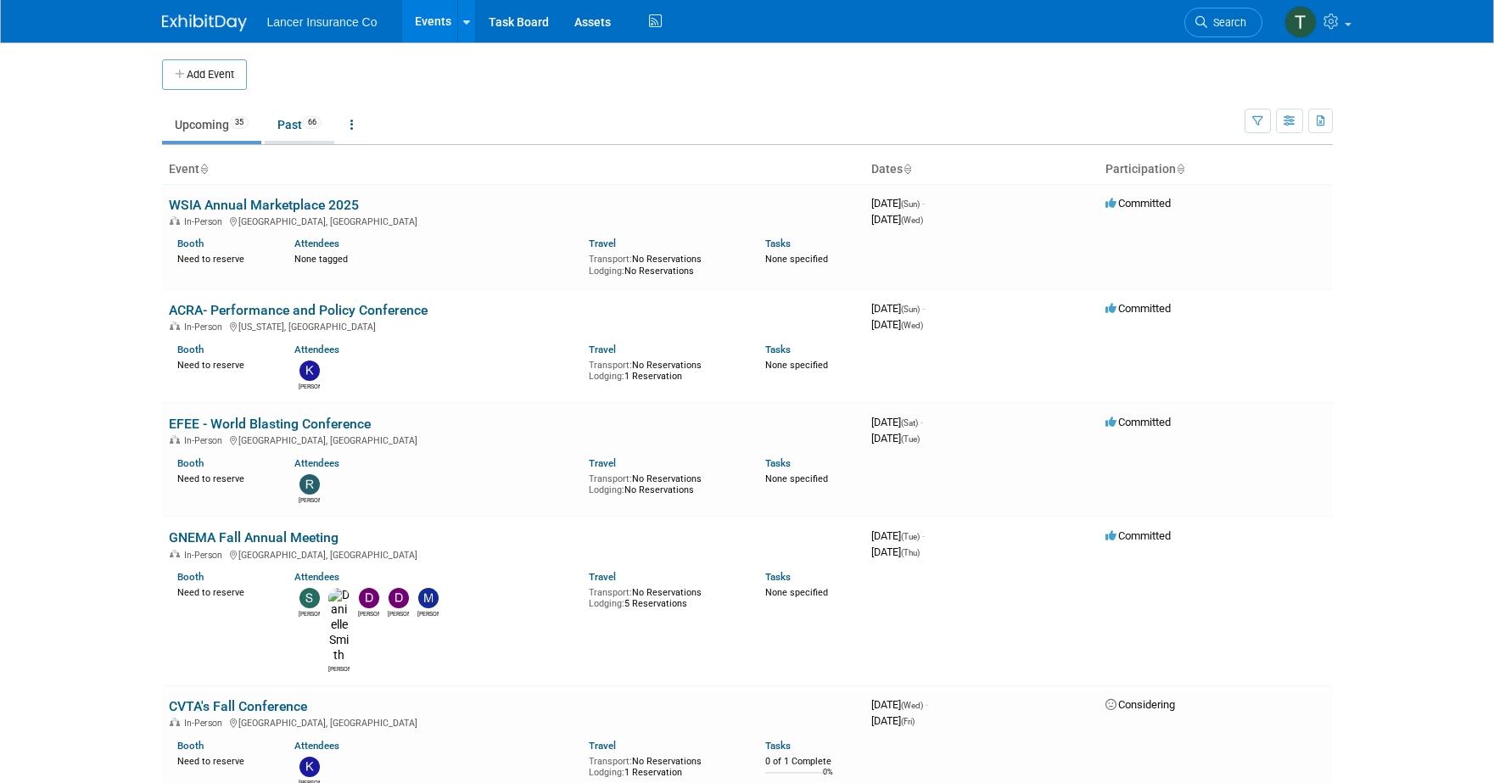
click at [288, 123] on link "Past 66" at bounding box center [300, 125] width 70 height 32
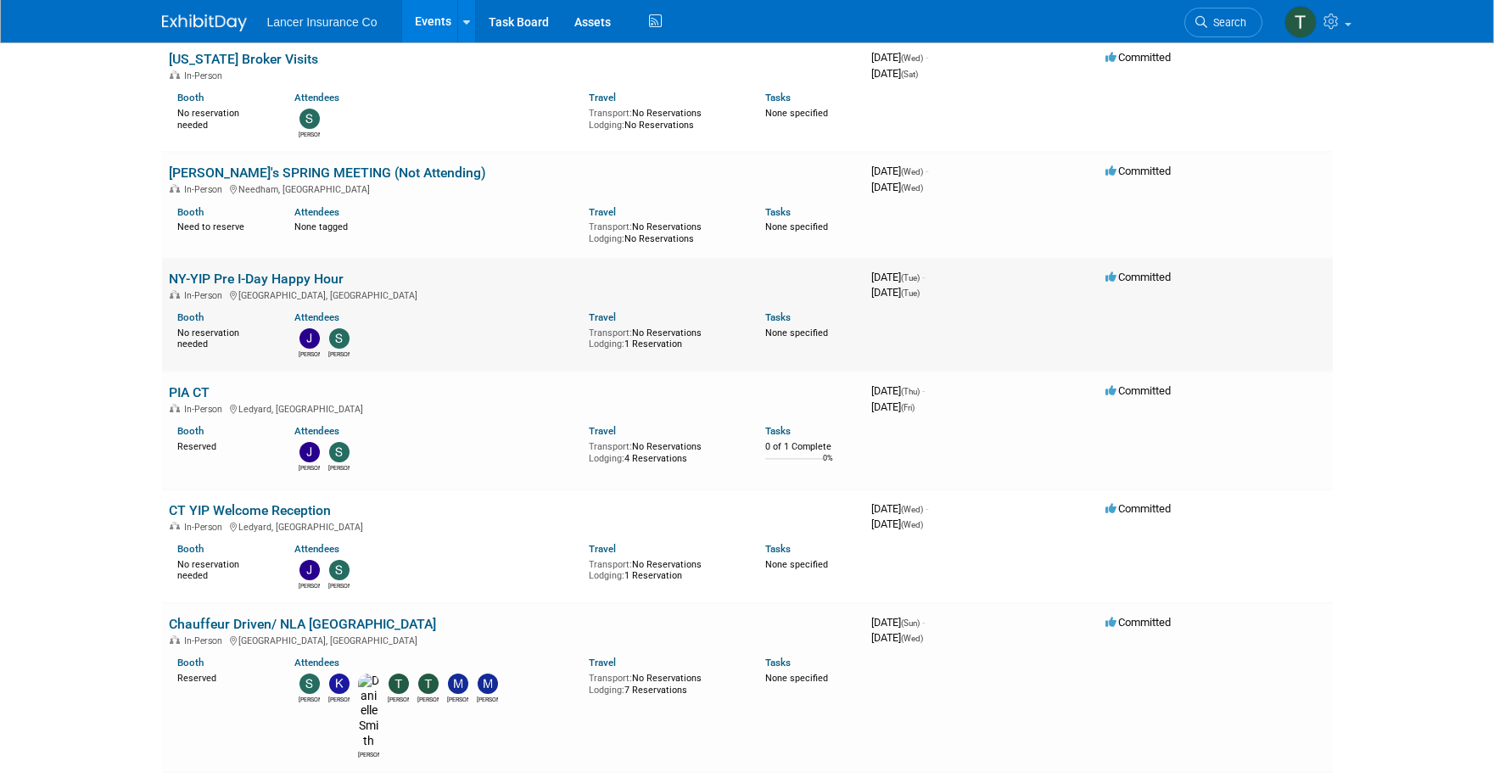
scroll to position [5161, 0]
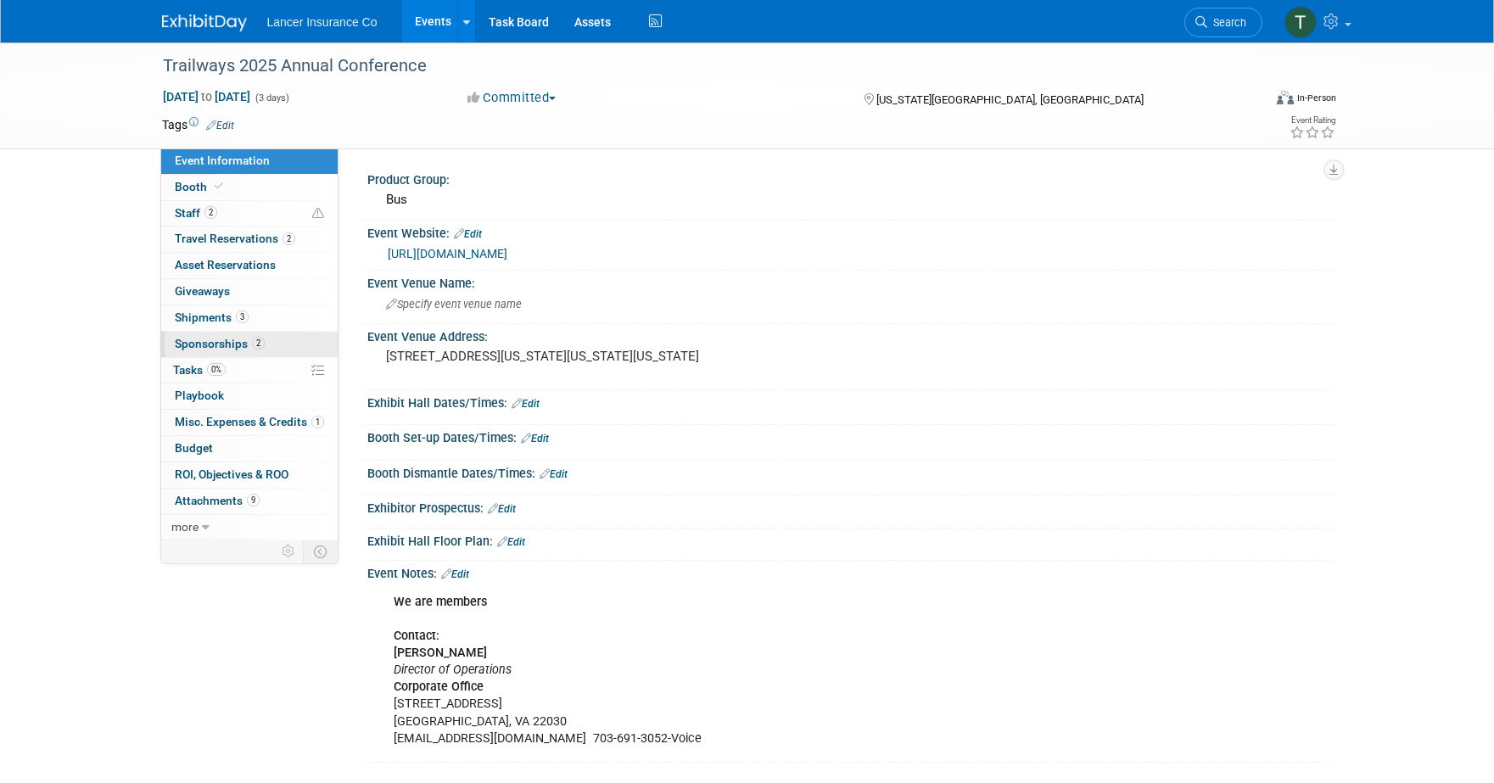
click at [216, 339] on span "Sponsorships 2" at bounding box center [220, 344] width 90 height 14
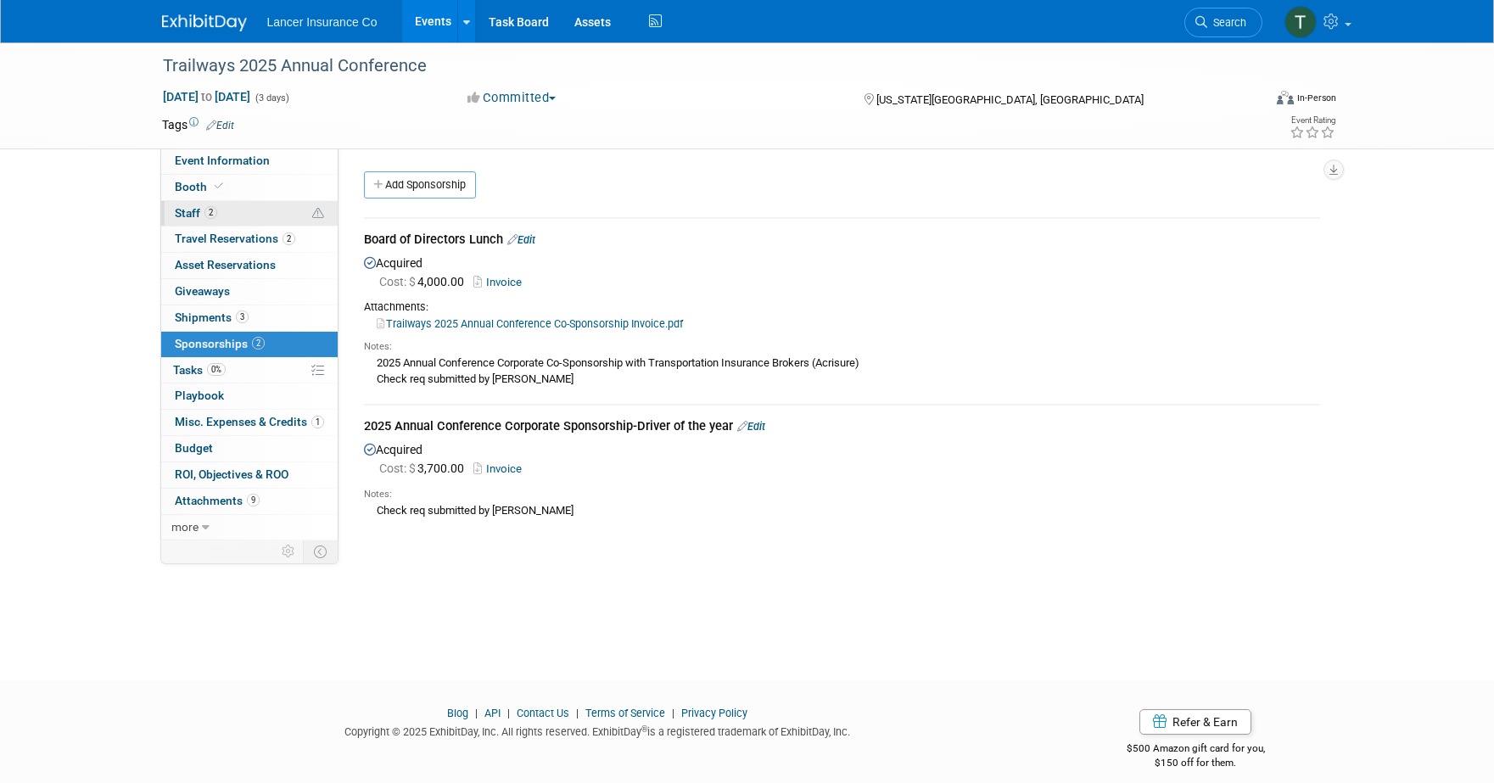
click at [200, 210] on span "Staff 2" at bounding box center [196, 213] width 42 height 14
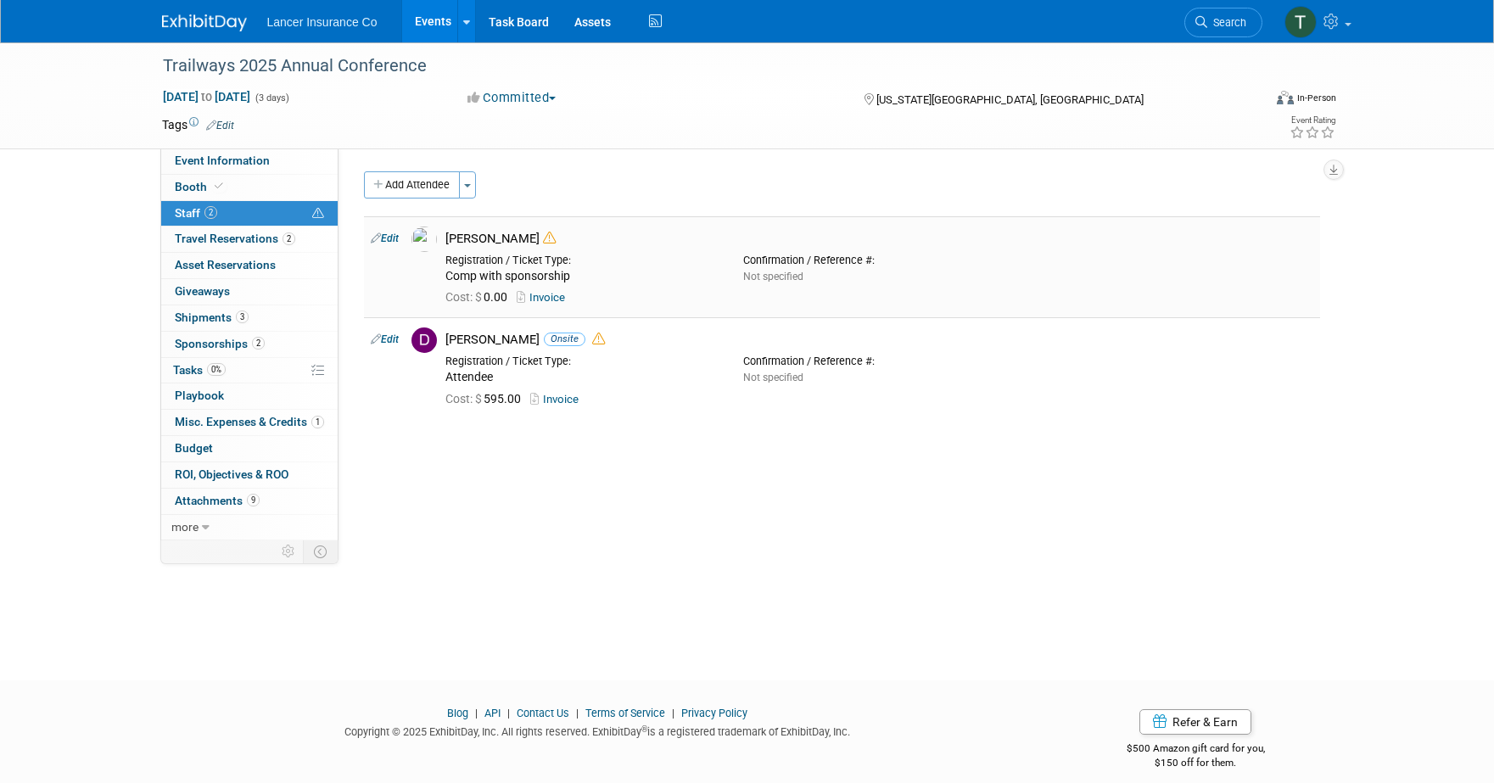
click at [555, 300] on link "Invoice" at bounding box center [544, 297] width 55 height 13
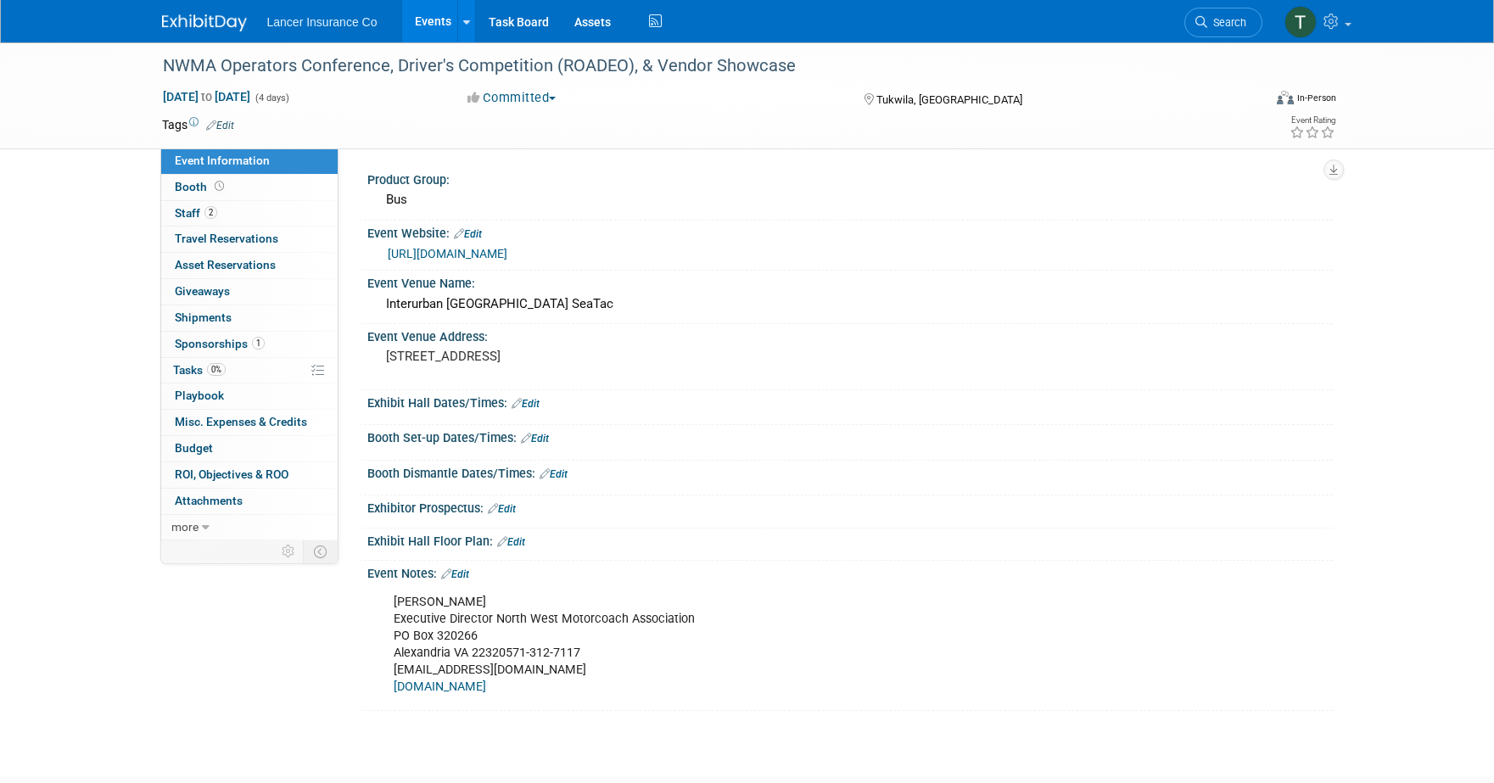
click at [438, 254] on link "[URL][DOMAIN_NAME]" at bounding box center [448, 254] width 120 height 14
click at [193, 221] on link "2 Staff 2" at bounding box center [249, 213] width 176 height 25
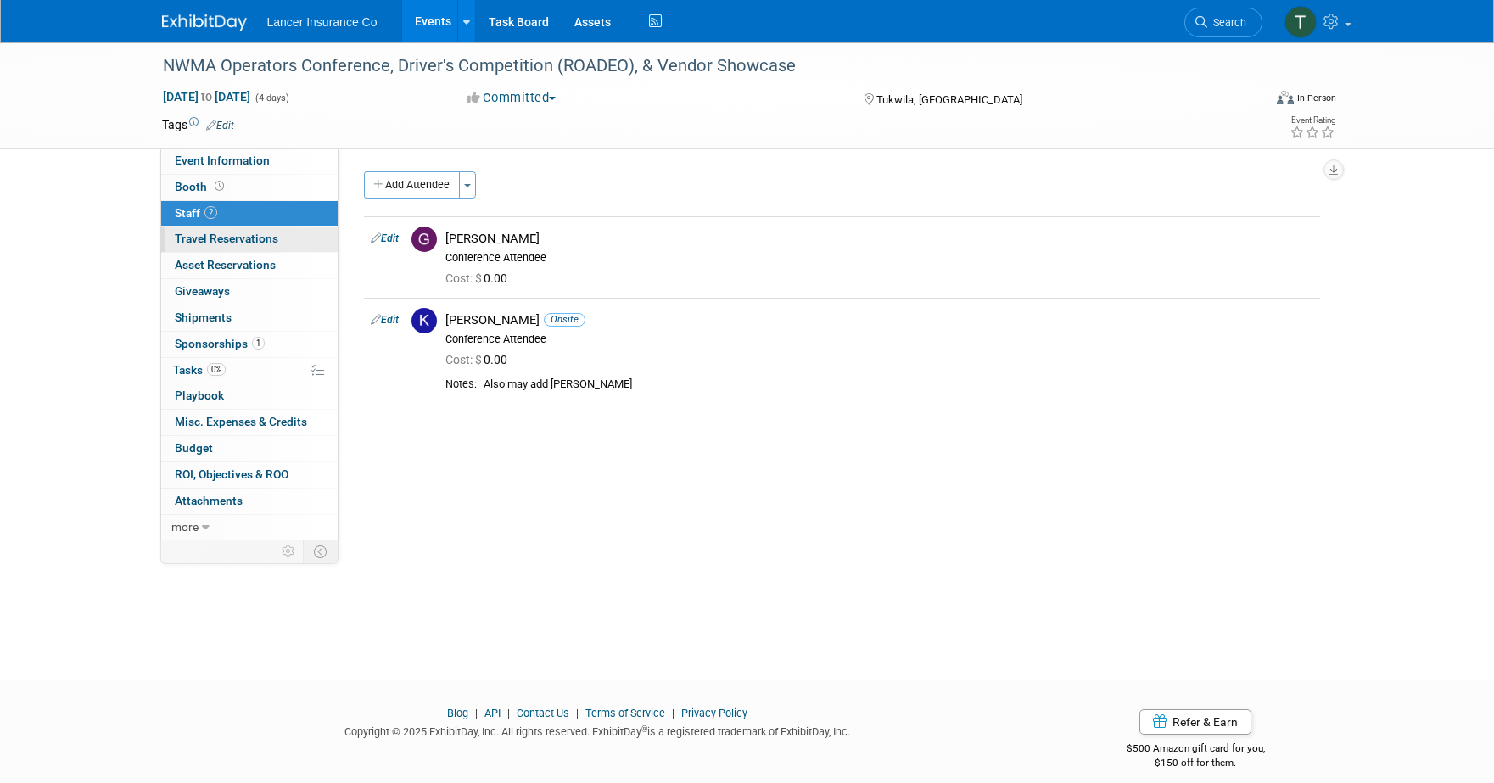
click at [202, 232] on span "Travel Reservations 0" at bounding box center [227, 239] width 104 height 14
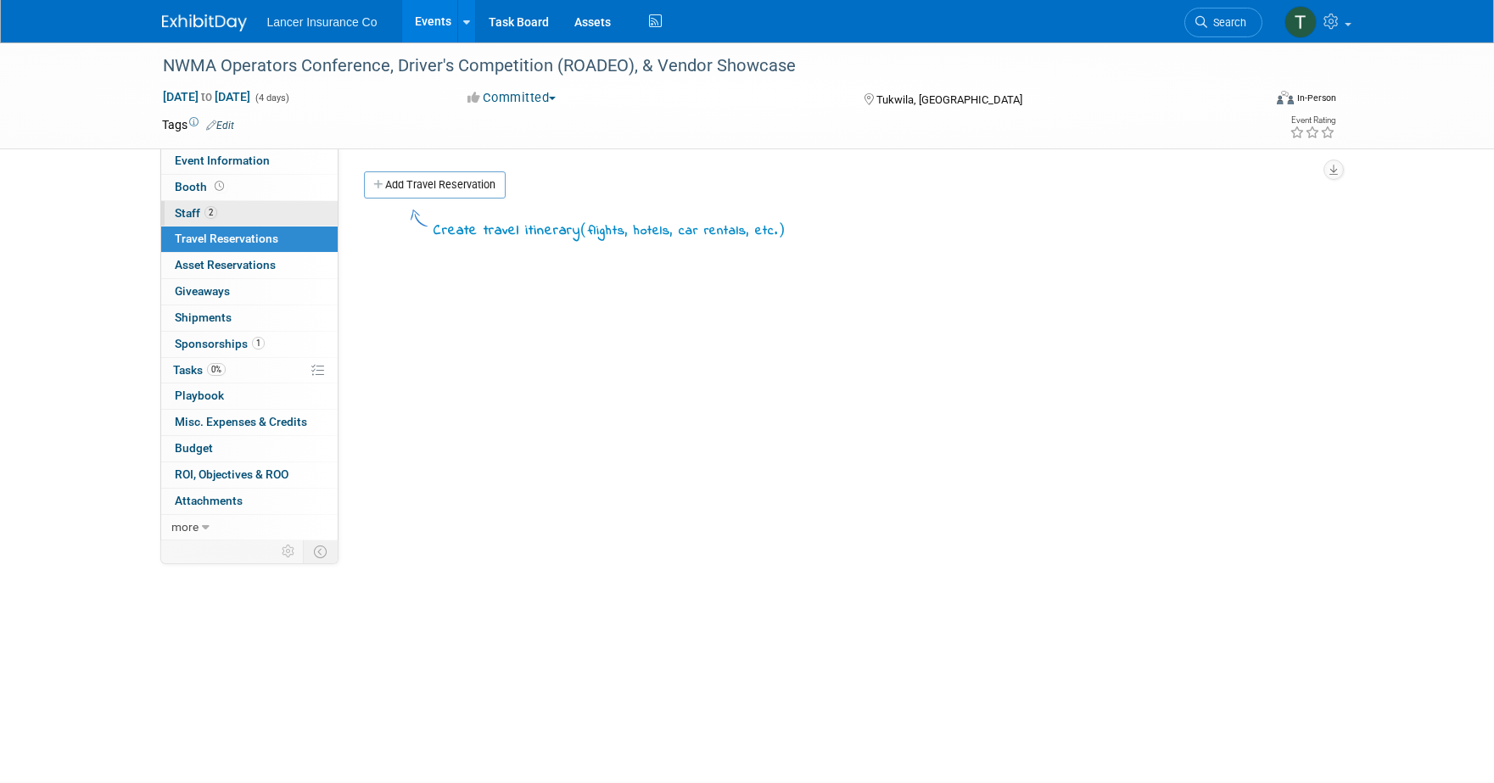
click at [192, 216] on span "Staff 2" at bounding box center [196, 213] width 42 height 14
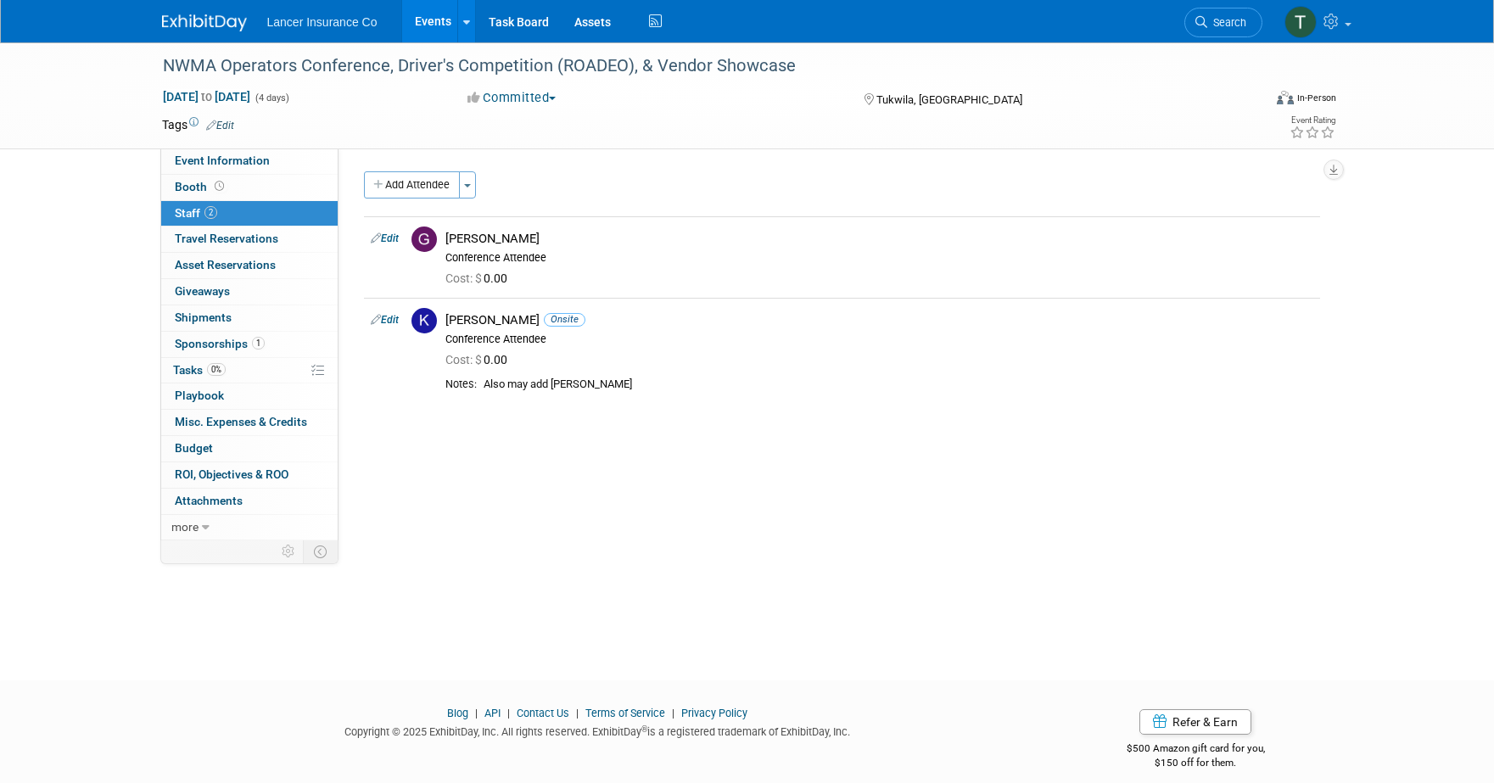
click at [193, 226] on link "2 Staff 2" at bounding box center [249, 213] width 176 height 25
